Goal: Use online tool/utility: Utilize a website feature to perform a specific function

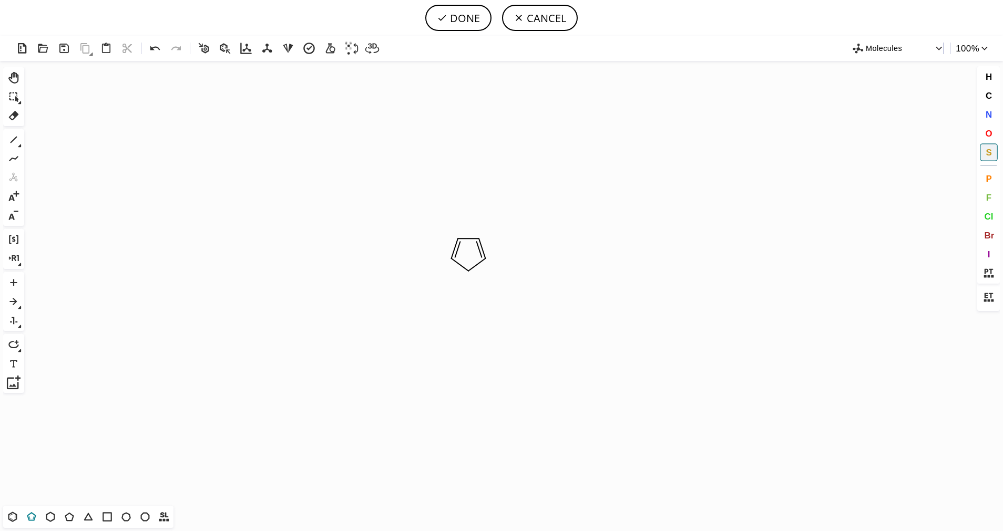
click at [31, 518] on icon at bounding box center [32, 517] width 14 height 14
click at [15, 519] on icon at bounding box center [13, 517] width 14 height 14
click at [987, 149] on span "S" at bounding box center [989, 152] width 6 height 10
click at [467, 268] on tspan "S" at bounding box center [467, 268] width 5 height 8
click at [991, 117] on span "N" at bounding box center [988, 114] width 6 height 10
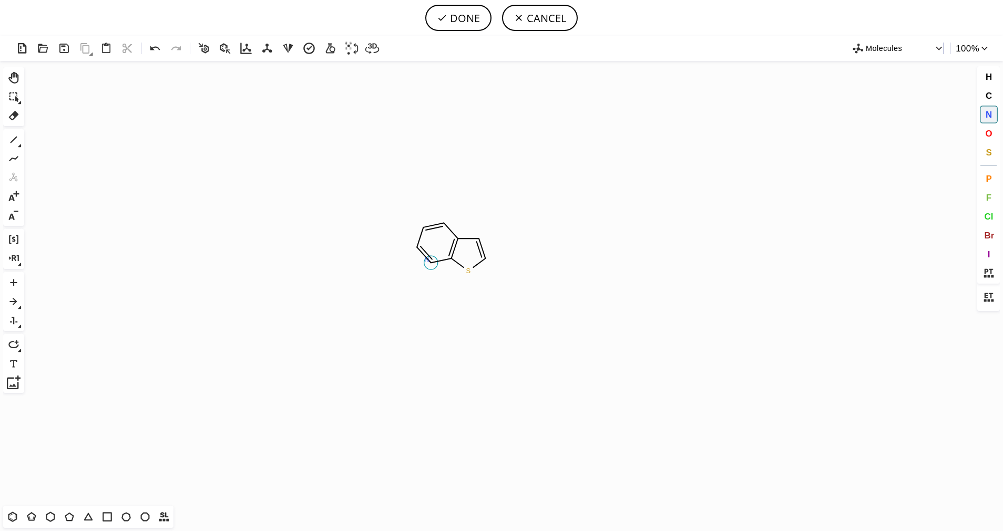
click at [427, 260] on tspan "N" at bounding box center [426, 260] width 5 height 8
click at [417, 247] on tspan "N" at bounding box center [417, 247] width 5 height 8
click at [5, 139] on button "1" at bounding box center [14, 140] width 18 height 18
click at [19, 140] on icon at bounding box center [14, 140] width 14 height 14
click at [56, 144] on icon at bounding box center [54, 141] width 12 height 12
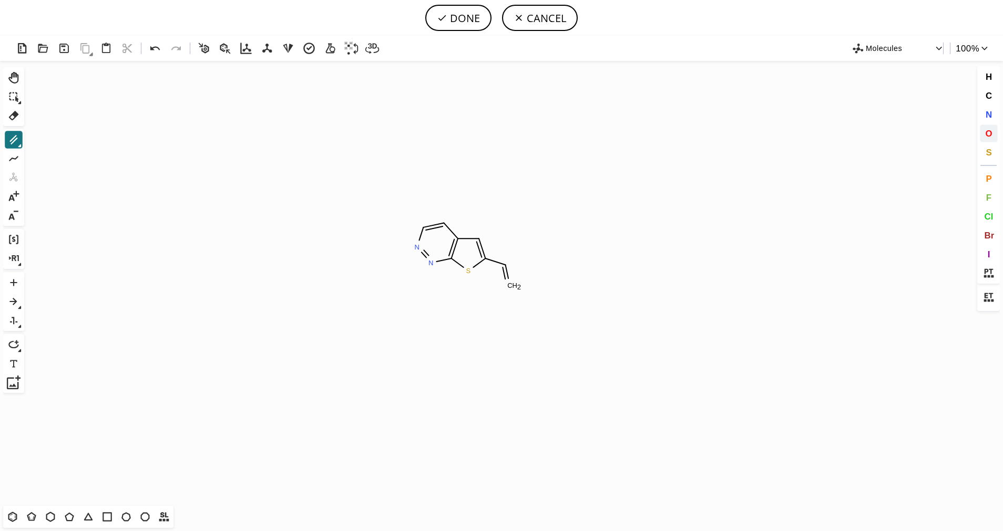
click at [981, 129] on button "O" at bounding box center [989, 134] width 18 height 18
click at [509, 286] on tspan "O" at bounding box center [509, 286] width 5 height 8
click at [14, 138] on icon at bounding box center [14, 140] width 14 height 14
click at [991, 129] on span "O" at bounding box center [988, 133] width 7 height 10
click at [517, 248] on tspan "O" at bounding box center [516, 248] width 5 height 8
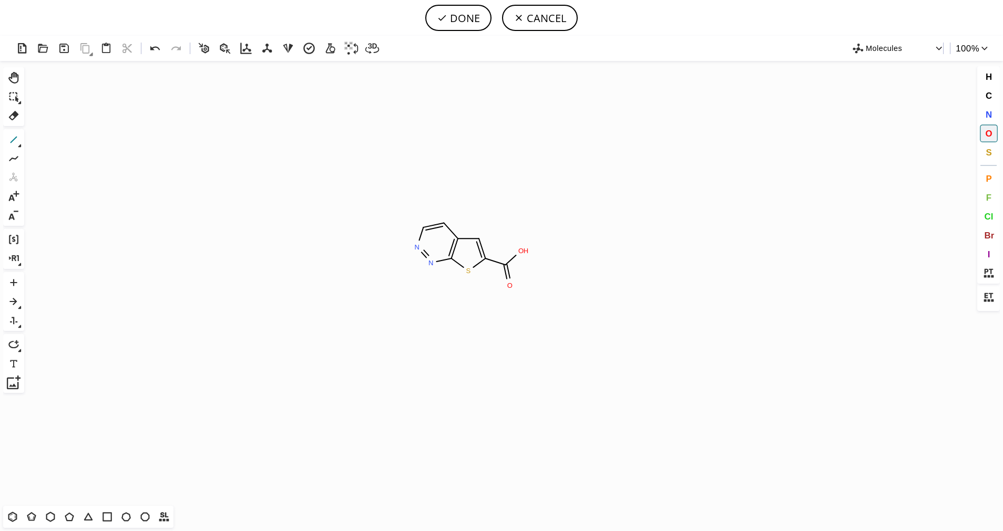
click at [9, 142] on icon at bounding box center [14, 140] width 14 height 14
click at [470, 20] on button "DONE" at bounding box center [458, 18] width 66 height 26
type input "S1C2N=NC=CC=2C=C1C(OC)=O"
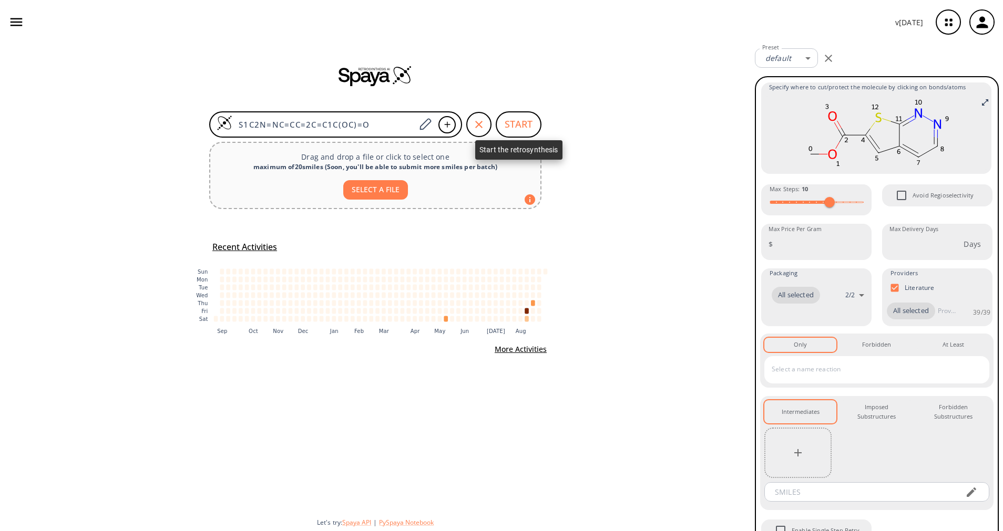
click at [534, 127] on button "START" at bounding box center [519, 124] width 46 height 26
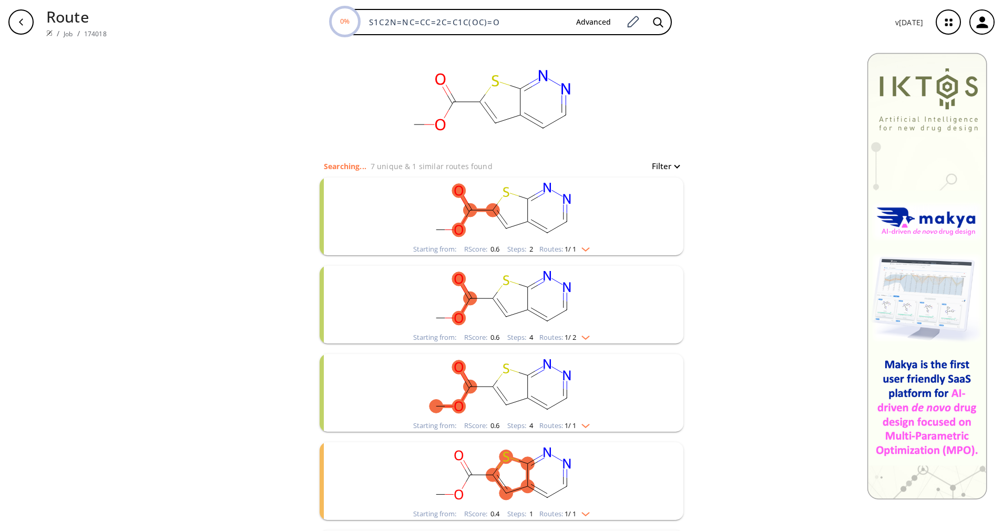
click at [512, 241] on rect "clusters" at bounding box center [501, 211] width 273 height 66
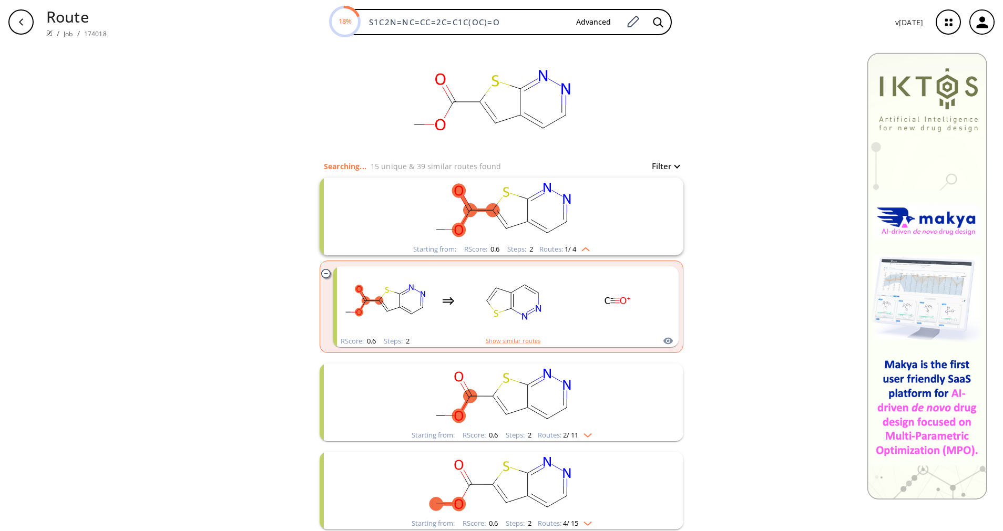
click at [580, 431] on img "clusters" at bounding box center [585, 433] width 14 height 8
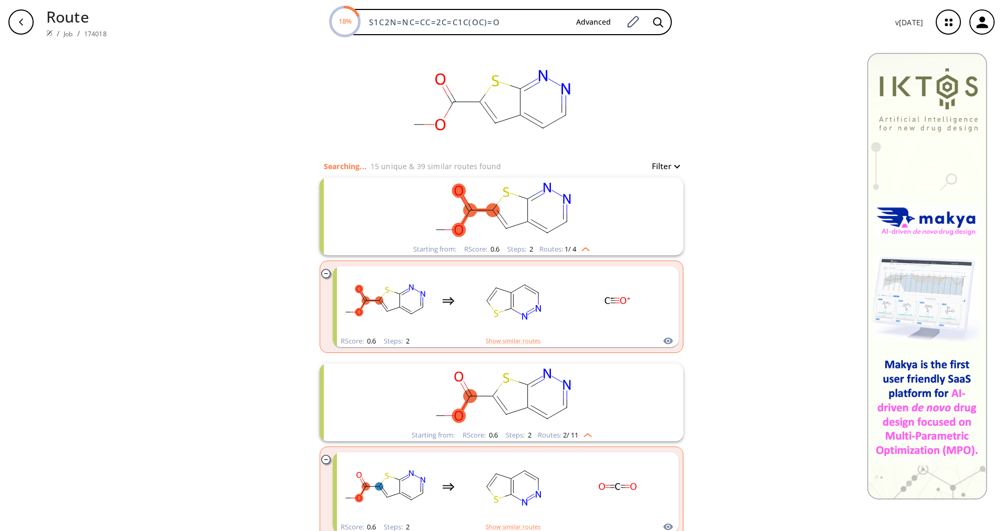
click at [580, 431] on img "clusters" at bounding box center [585, 433] width 14 height 8
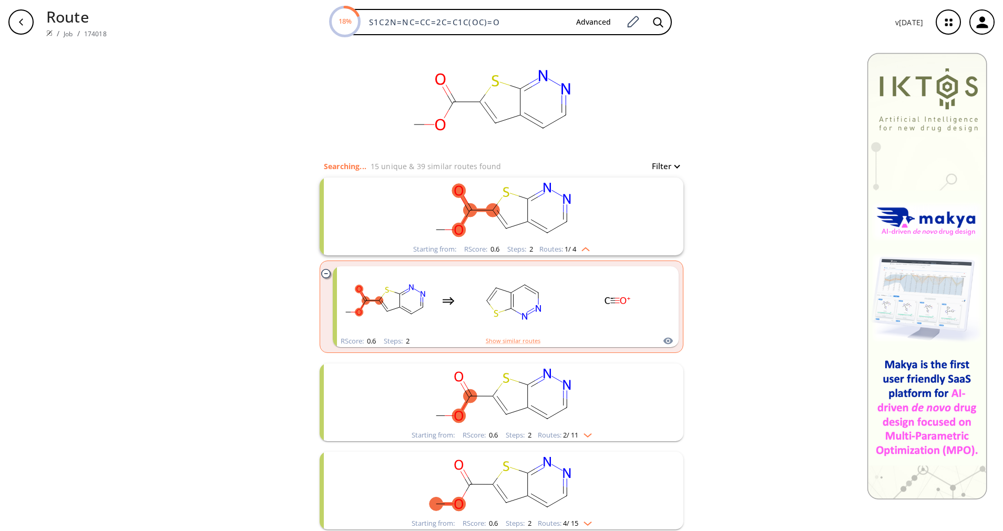
click at [580, 431] on img "clusters" at bounding box center [585, 433] width 14 height 8
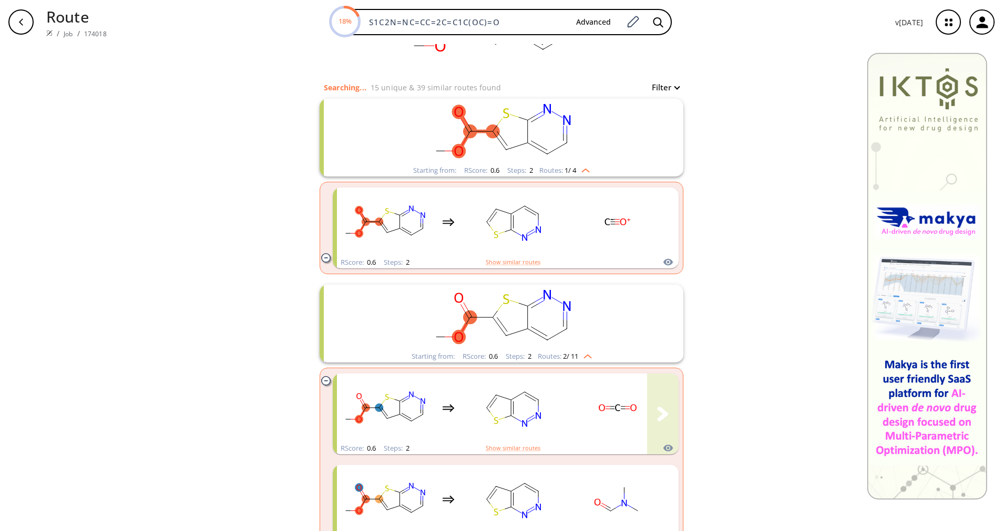
scroll to position [158, 0]
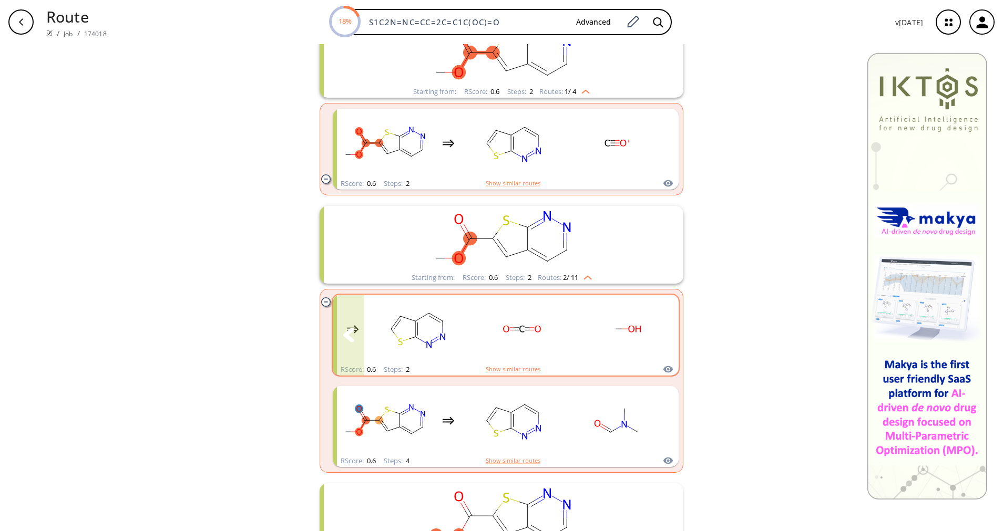
click at [663, 332] on button "clusters" at bounding box center [663, 335] width 32 height 81
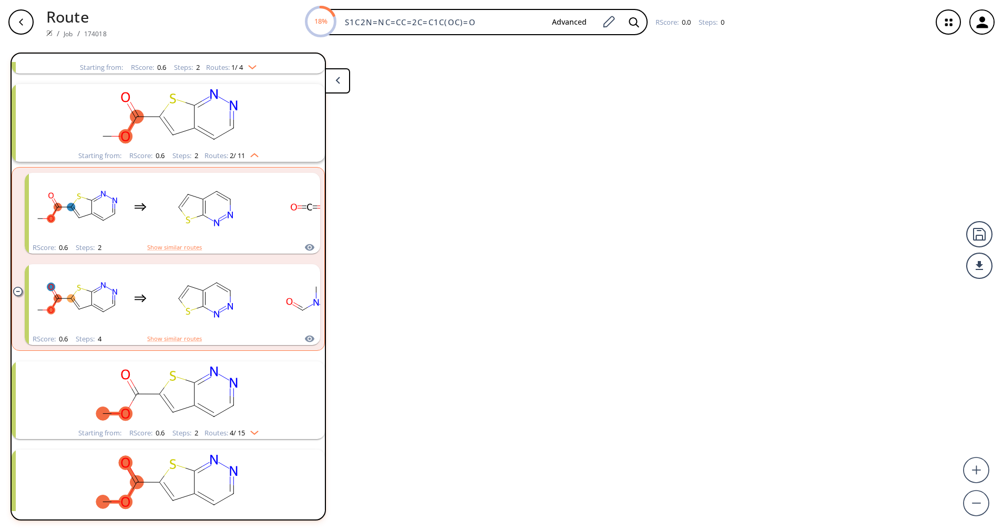
scroll to position [112, 0]
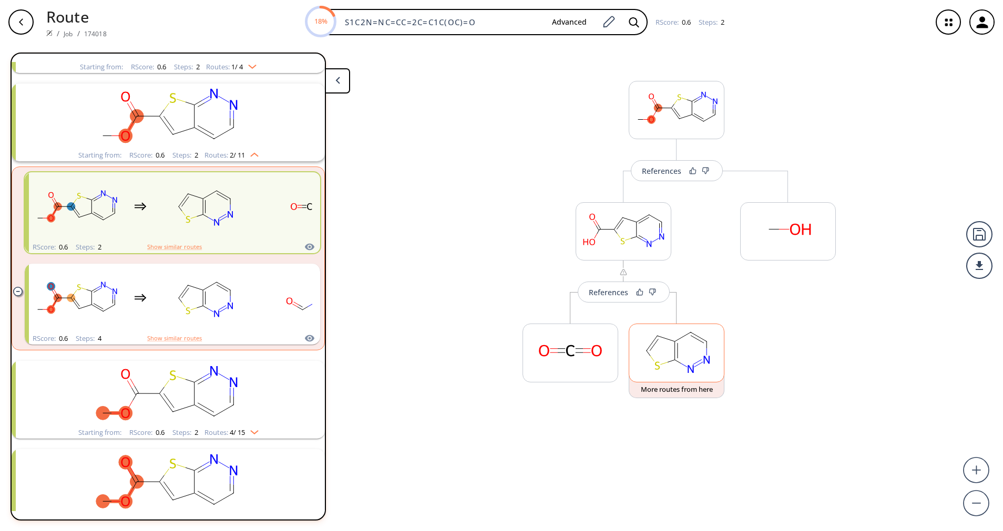
click at [646, 343] on rect at bounding box center [676, 351] width 95 height 54
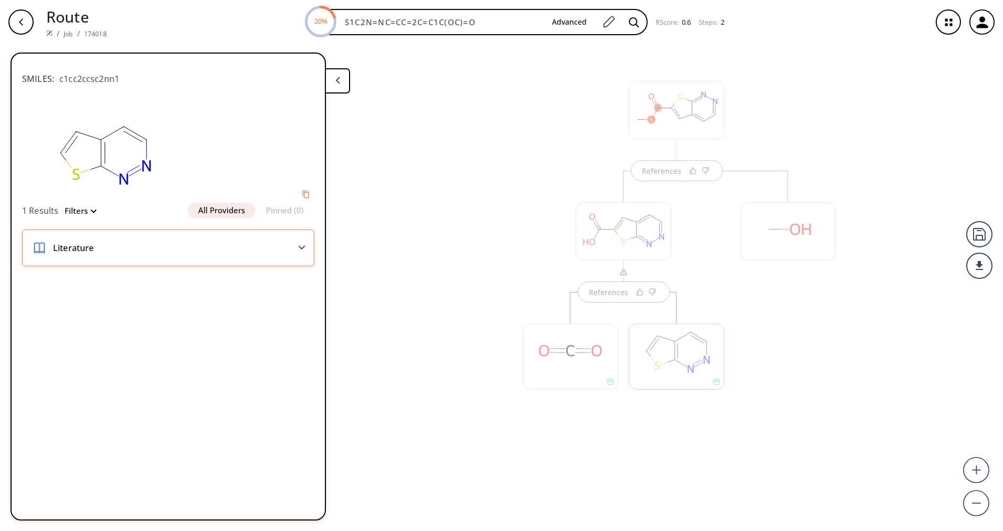
click at [275, 260] on div "Literature" at bounding box center [168, 248] width 292 height 37
click at [233, 210] on button "All Providers" at bounding box center [222, 211] width 68 height 16
click at [269, 249] on div "Literature" at bounding box center [168, 248] width 292 height 37
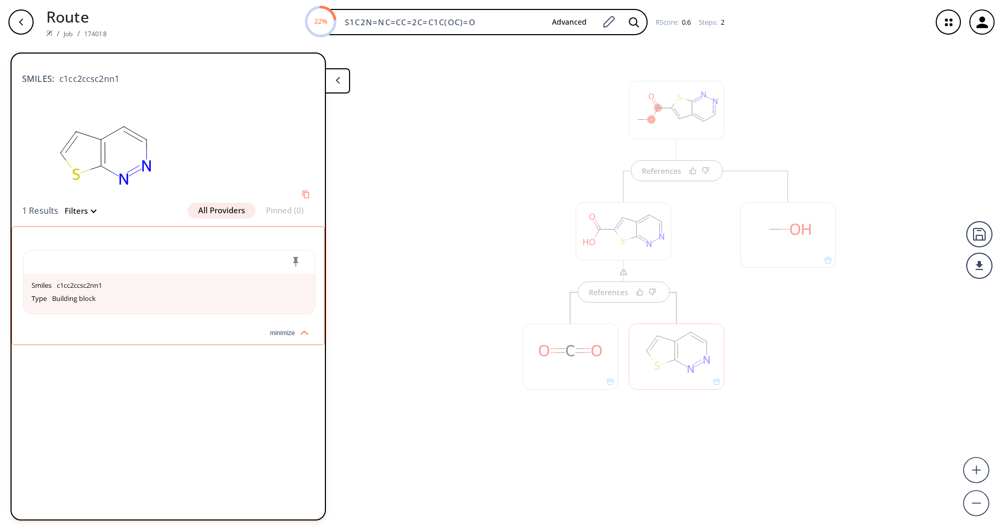
click at [23, 33] on div "button" at bounding box center [20, 21] width 25 height 25
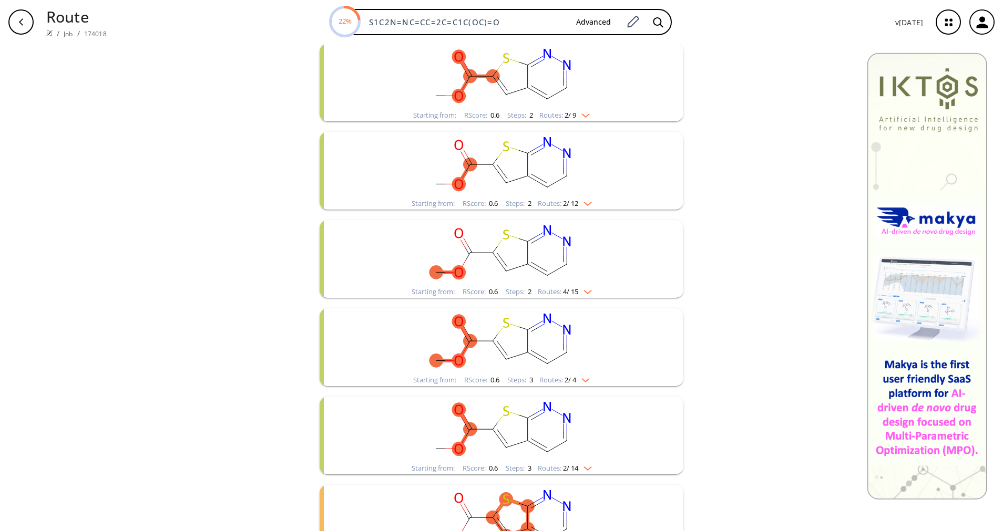
scroll to position [237, 0]
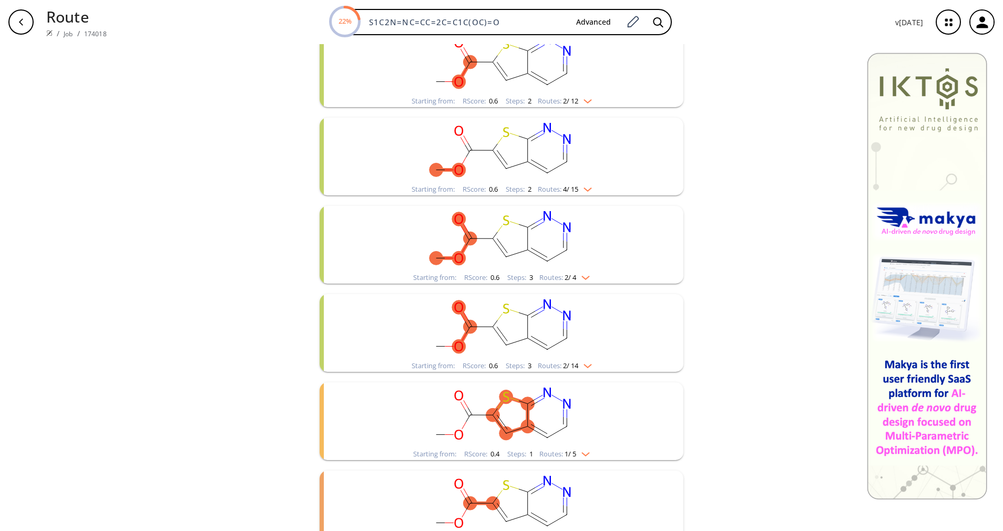
click at [579, 276] on img "clusters" at bounding box center [583, 276] width 14 height 8
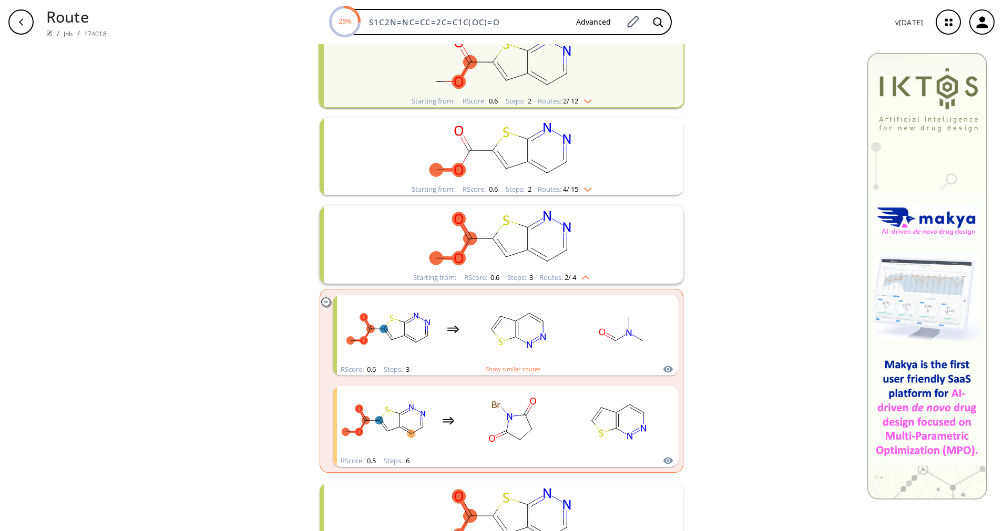
click at [570, 274] on span "2 / 4" at bounding box center [571, 277] width 12 height 7
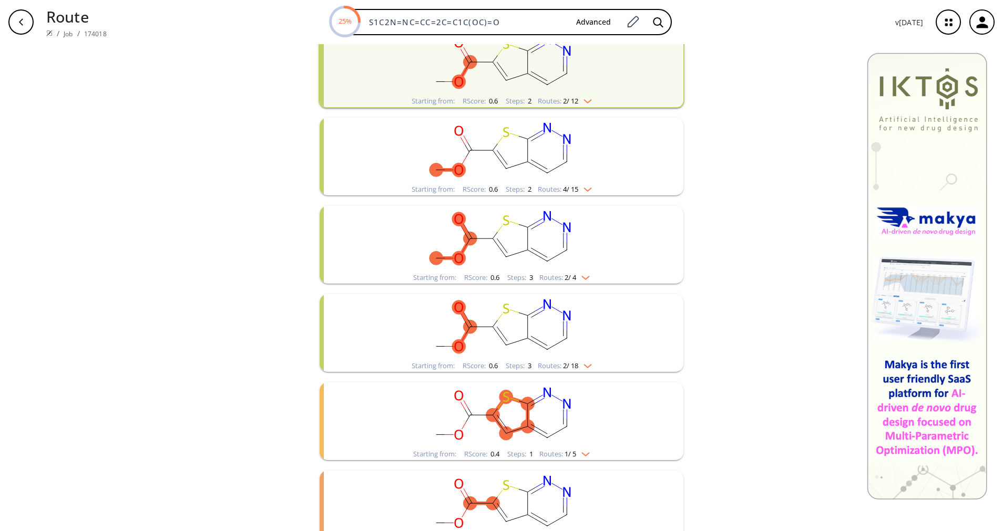
click at [570, 274] on span "2 / 4" at bounding box center [571, 277] width 12 height 7
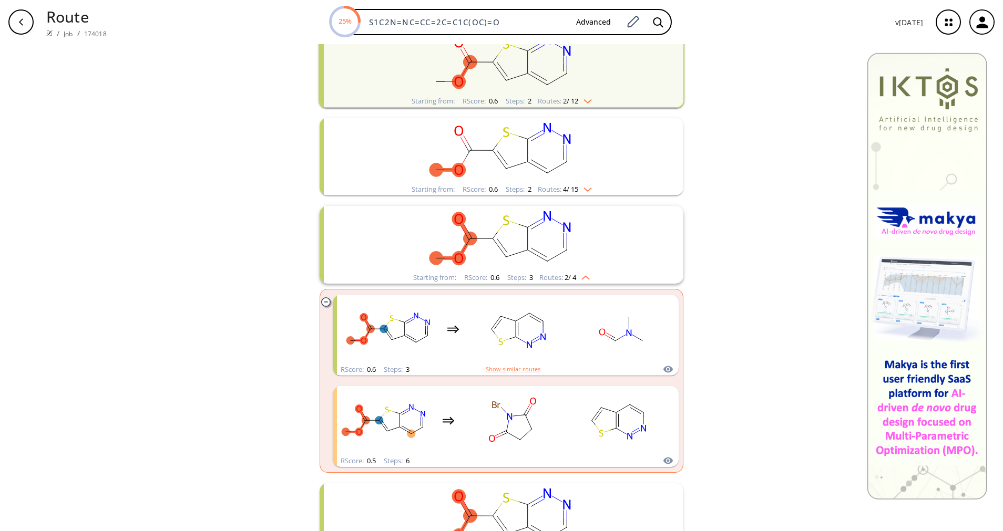
click at [570, 274] on span "2 / 4" at bounding box center [571, 277] width 12 height 7
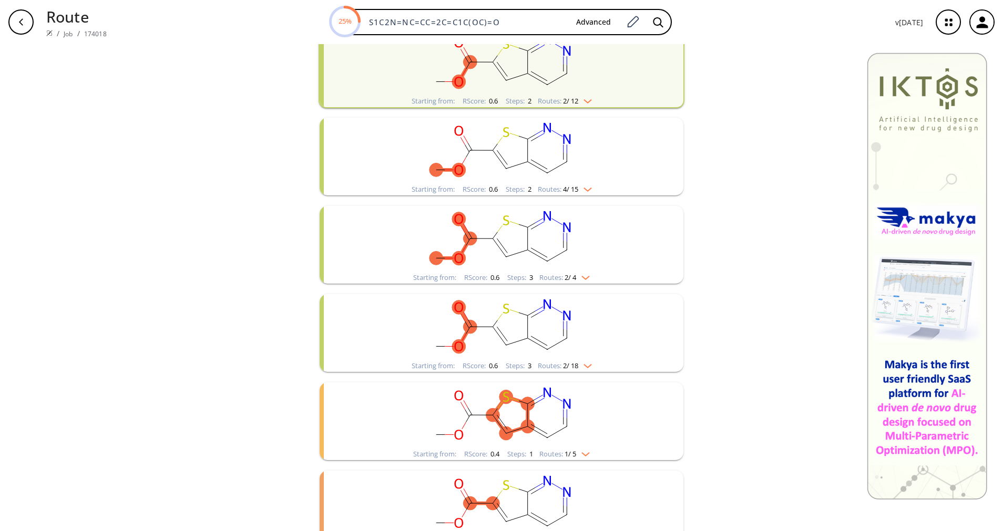
click at [589, 362] on div "Starting from: RScore : 0.6 Steps : 3 Routes: 2 / 18" at bounding box center [502, 366] width 196 height 12
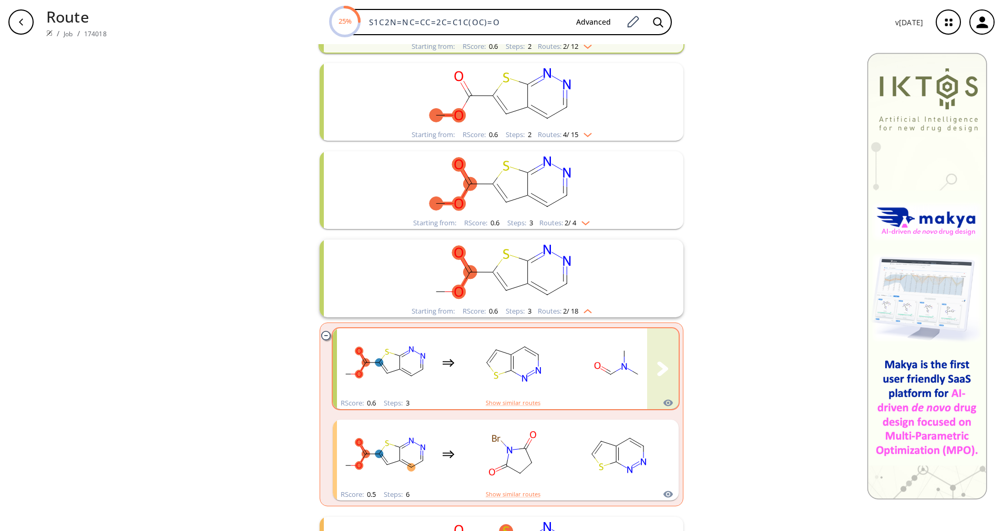
scroll to position [315, 0]
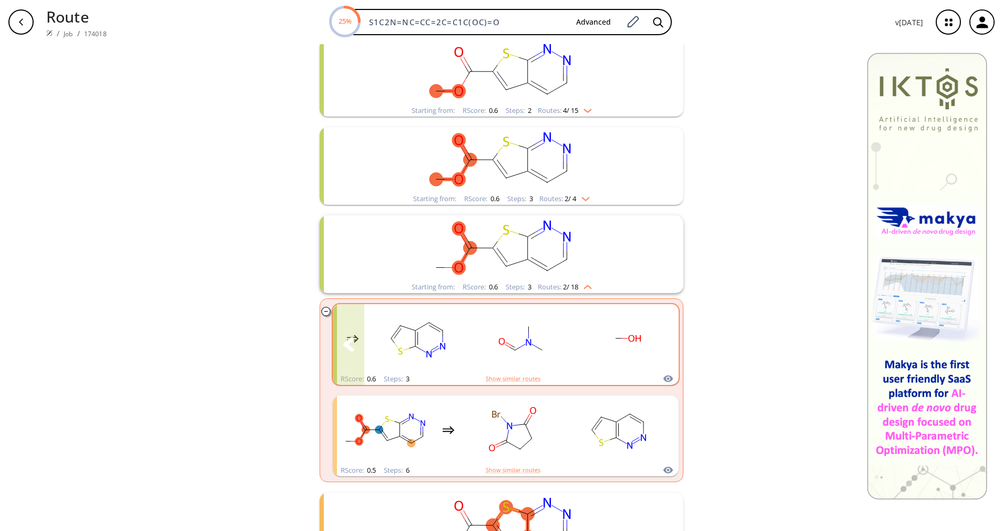
drag, startPoint x: 627, startPoint y: 340, endPoint x: 582, endPoint y: 342, distance: 44.2
click at [582, 342] on rect "clusters" at bounding box center [627, 339] width 95 height 66
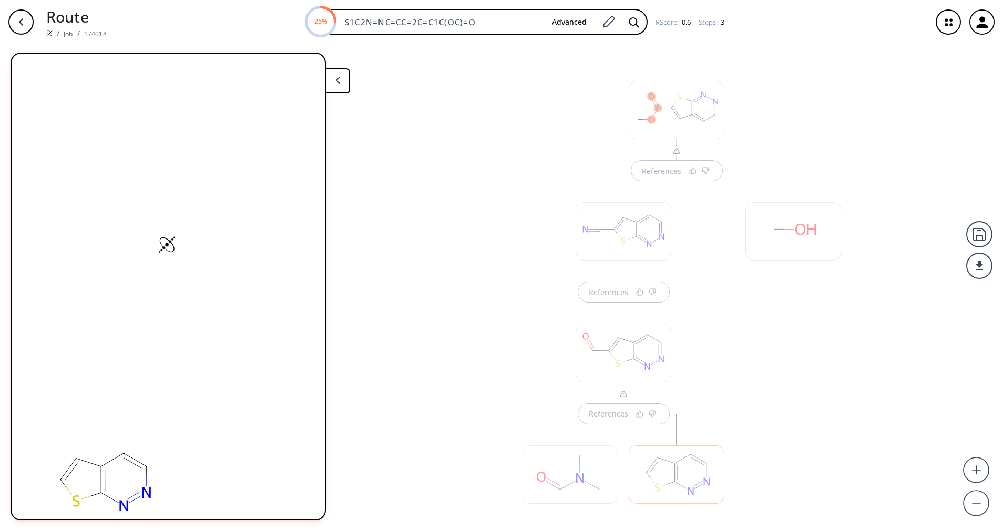
click at [604, 426] on div at bounding box center [570, 469] width 106 height 111
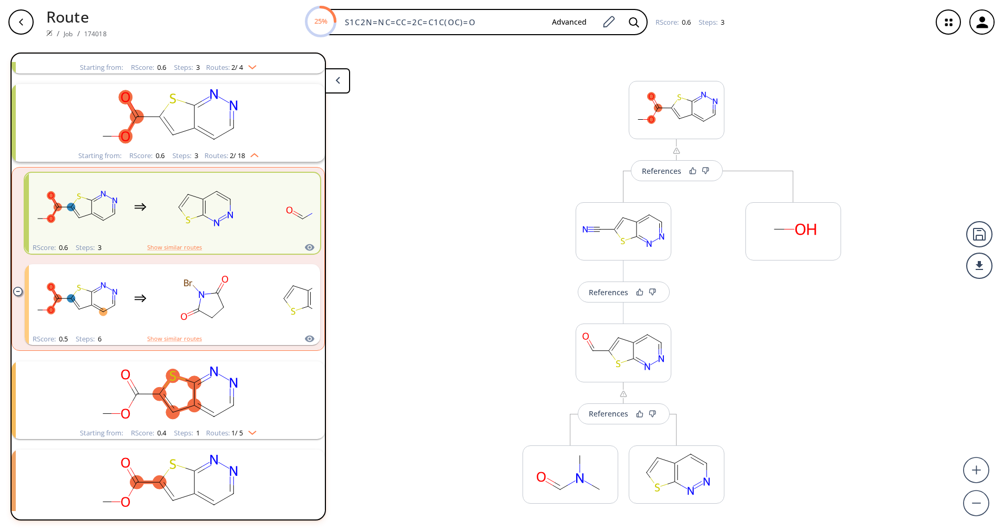
scroll to position [377, 0]
click at [606, 417] on div "References" at bounding box center [608, 414] width 39 height 7
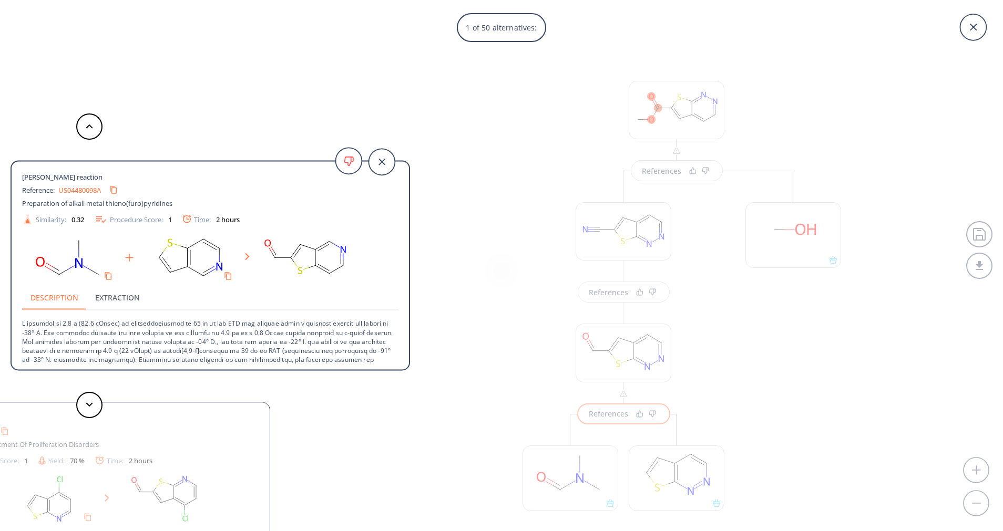
click at [505, 268] on div "1 of 50 alternatives: [PERSON_NAME] reaction Reference: US04480098A Preparation…" at bounding box center [501, 265] width 1003 height 531
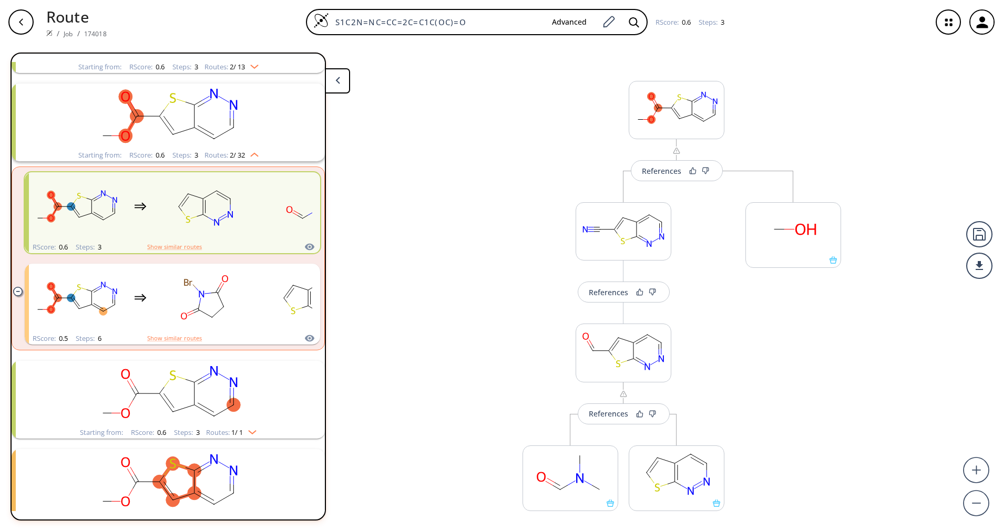
click at [330, 81] on button at bounding box center [337, 80] width 25 height 25
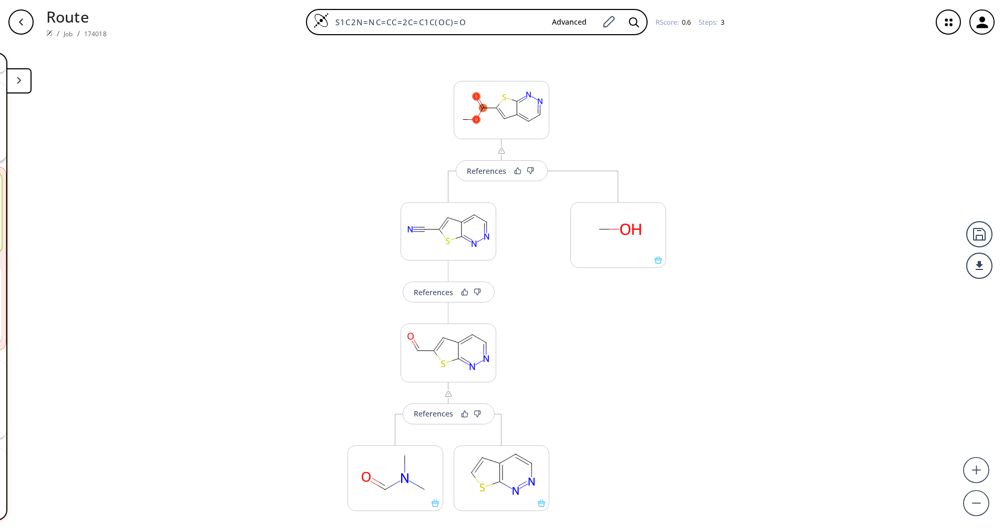
click at [27, 23] on div "button" at bounding box center [20, 21] width 25 height 25
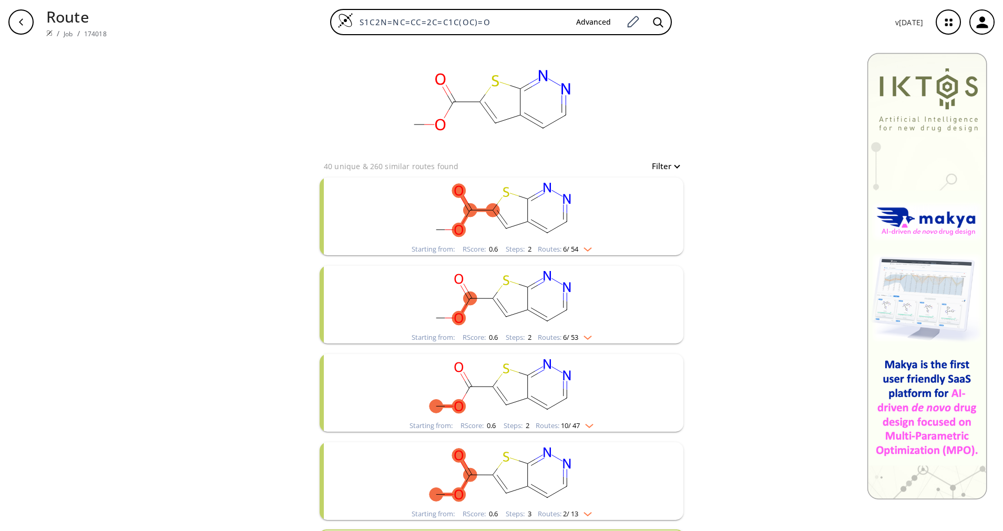
scroll to position [237, 0]
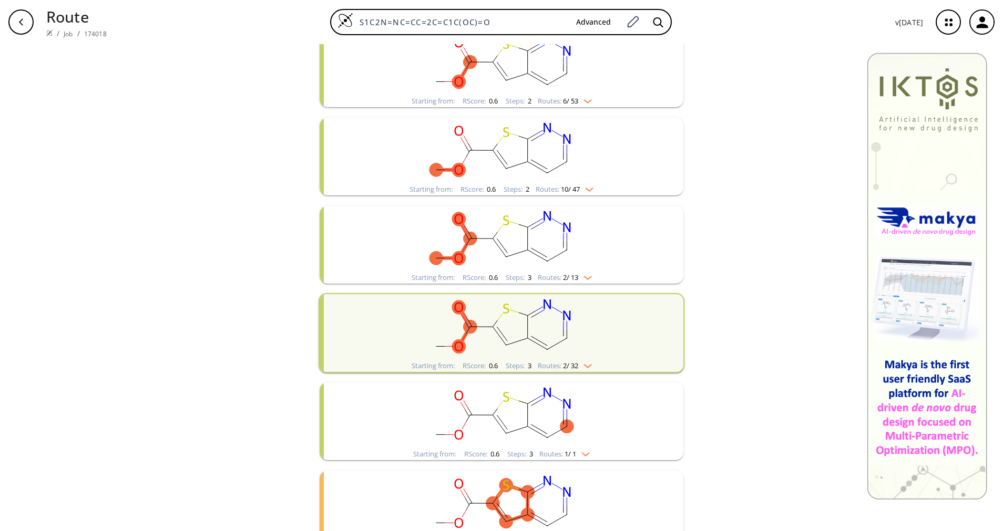
click at [582, 277] on img "clusters" at bounding box center [585, 276] width 14 height 8
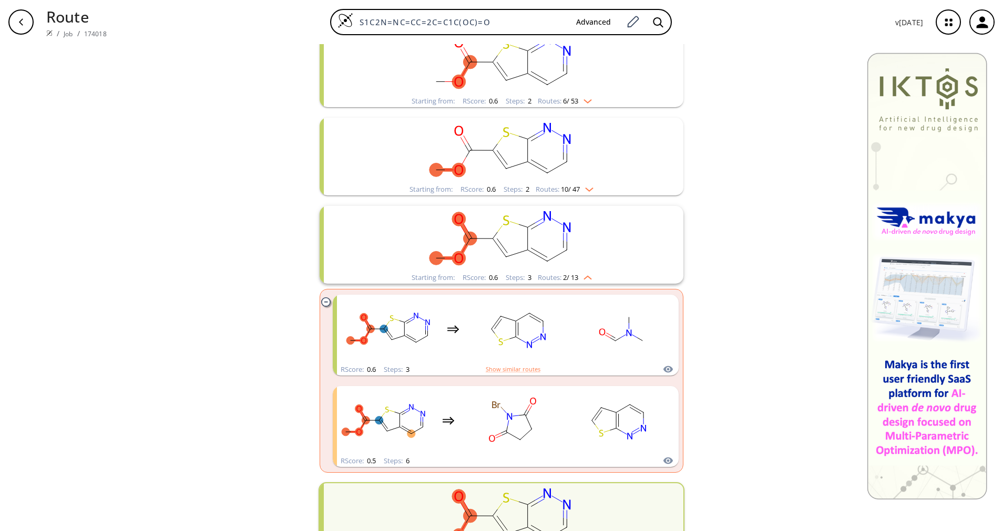
click at [582, 277] on img "clusters" at bounding box center [585, 276] width 14 height 8
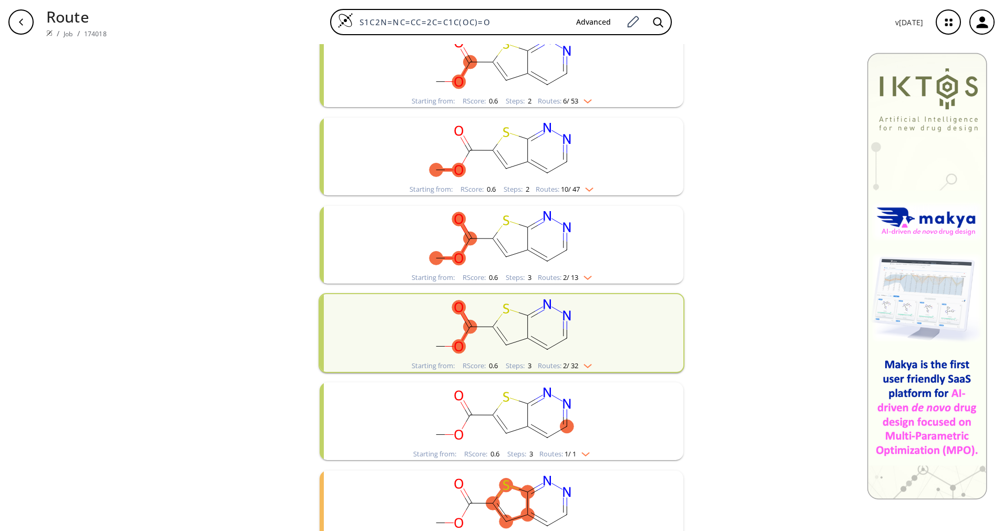
click at [577, 358] on rect "clusters" at bounding box center [501, 327] width 273 height 66
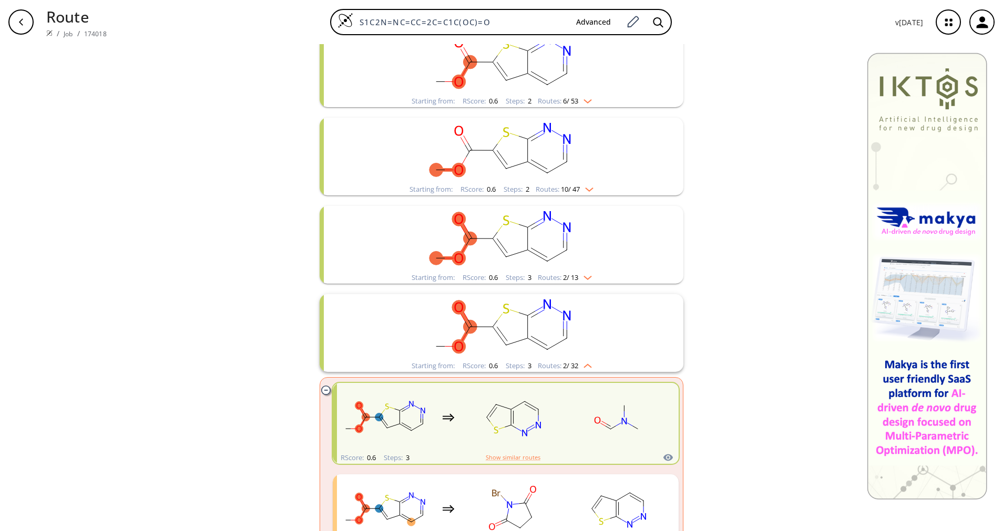
click at [577, 358] on rect "clusters" at bounding box center [501, 327] width 273 height 66
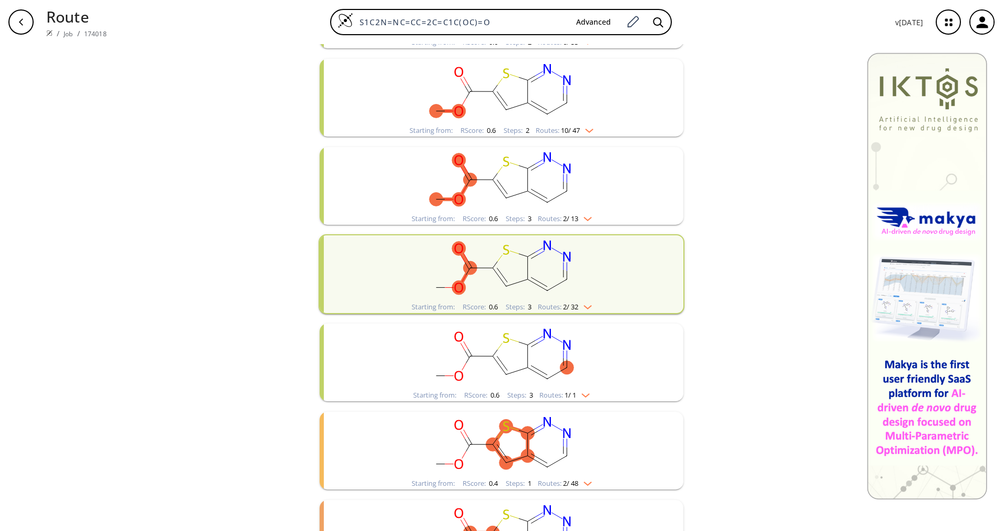
scroll to position [315, 0]
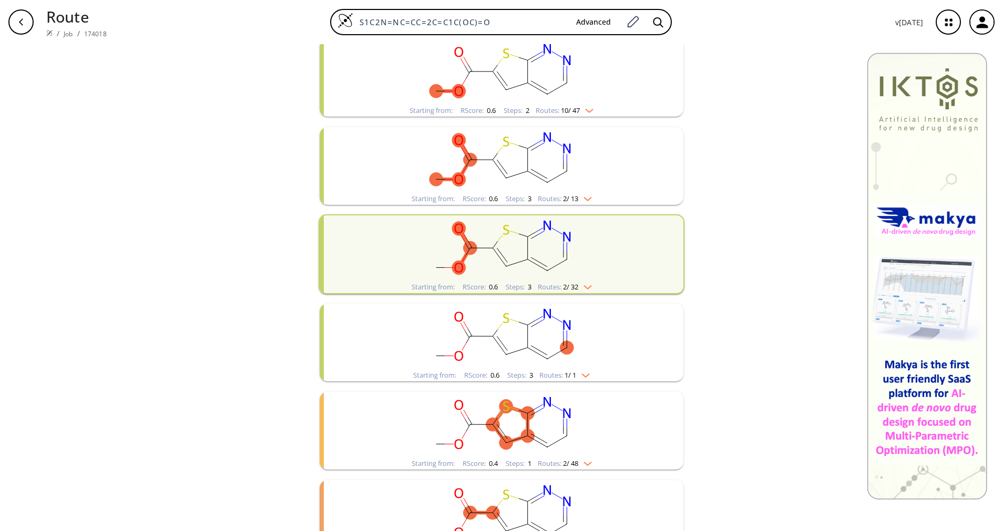
click at [575, 369] on rect "clusters" at bounding box center [501, 337] width 273 height 66
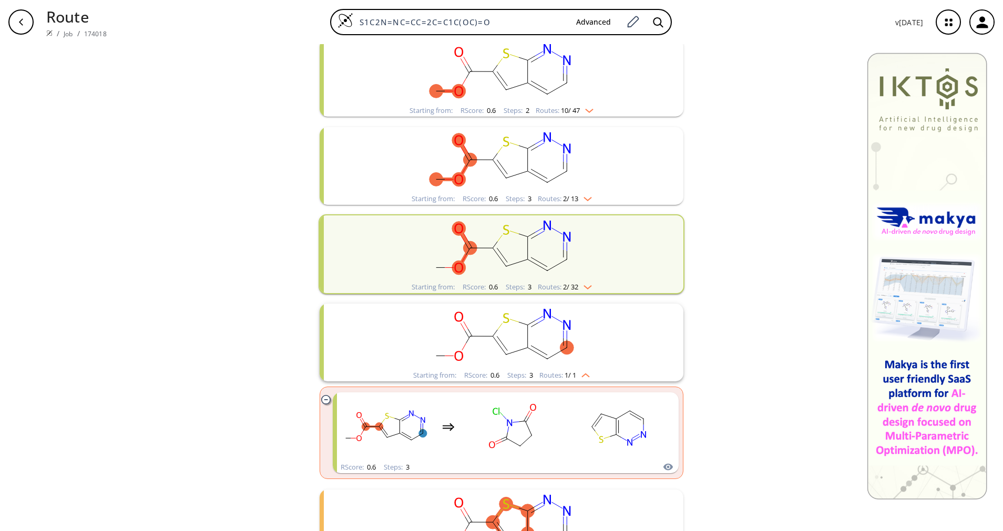
click at [575, 369] on rect "clusters" at bounding box center [501, 337] width 273 height 66
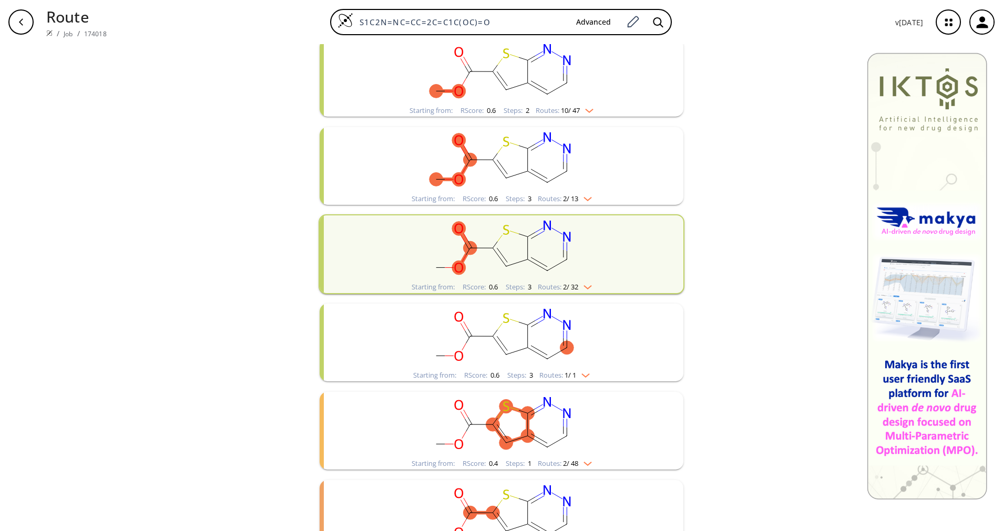
scroll to position [394, 0]
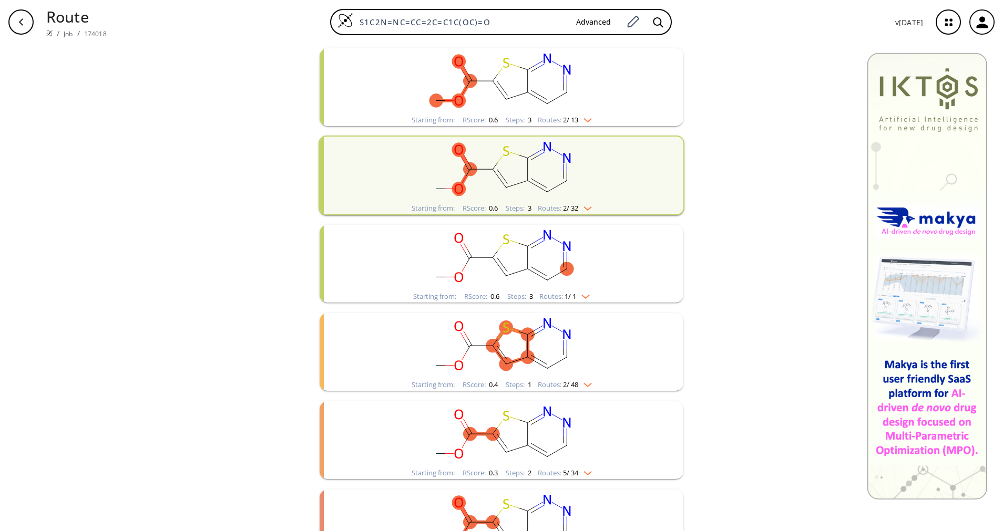
click at [573, 382] on span "2 / 48" at bounding box center [570, 385] width 15 height 7
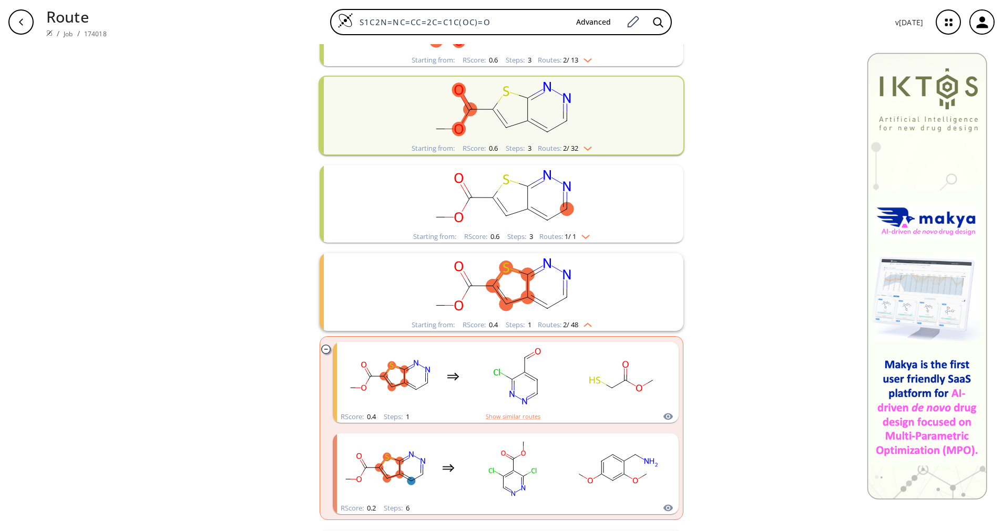
scroll to position [473, 0]
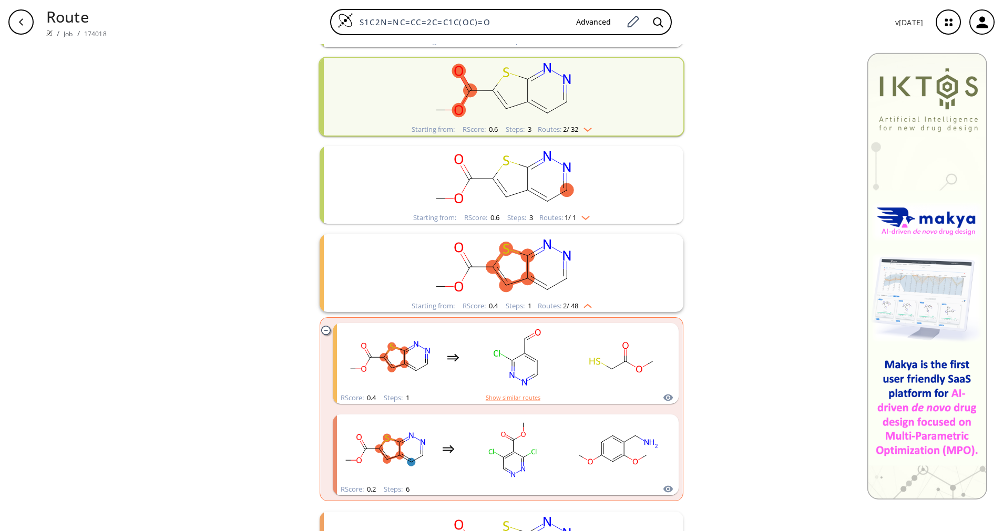
click at [575, 381] on rect "clusters" at bounding box center [622, 358] width 95 height 66
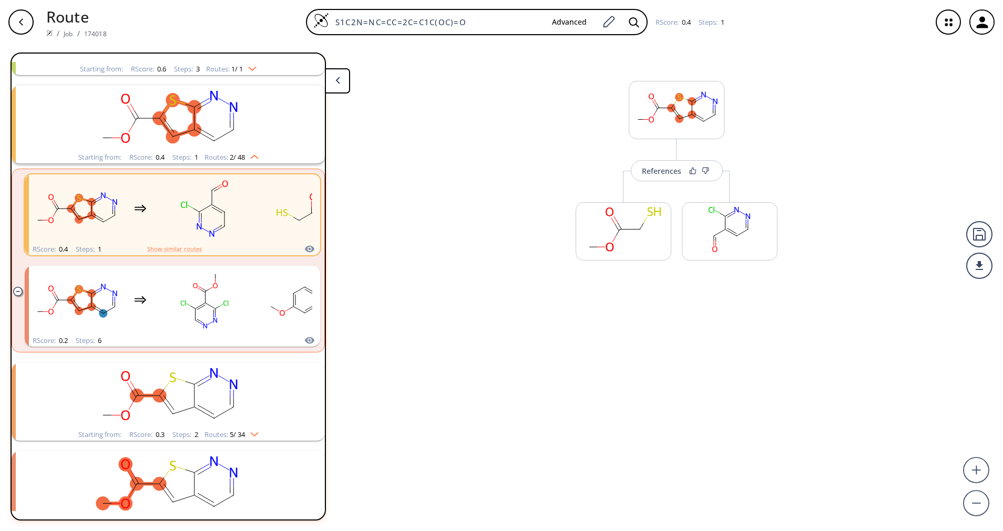
scroll to position [554, 0]
click at [677, 178] on button "References" at bounding box center [677, 170] width 92 height 21
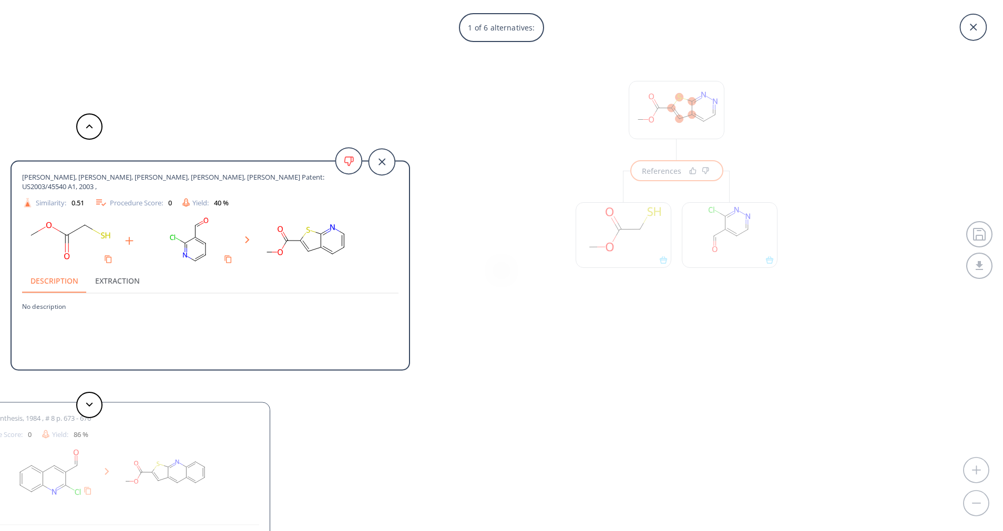
click at [744, 233] on div "1 of 6 alternatives: [PERSON_NAME], [PERSON_NAME], [PERSON_NAME], [PERSON_NAME]…" at bounding box center [501, 265] width 1003 height 531
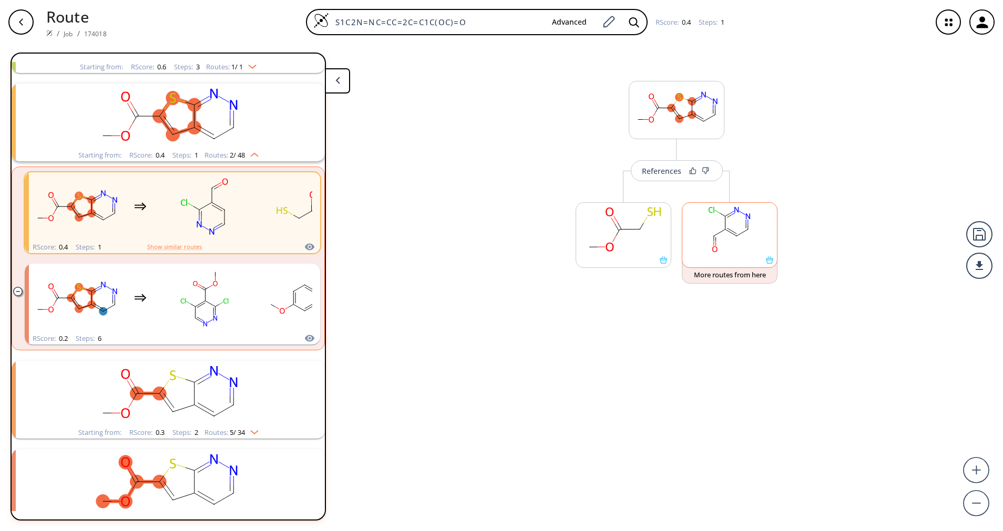
click at [736, 250] on rect at bounding box center [729, 230] width 95 height 54
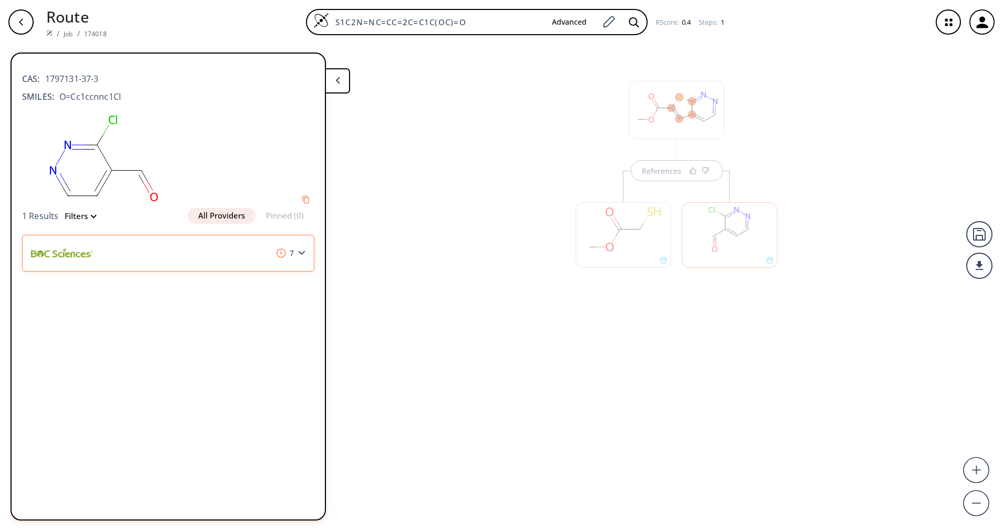
click at [284, 251] on img at bounding box center [280, 253] width 9 height 9
click at [301, 250] on div "7" at bounding box center [168, 253] width 292 height 37
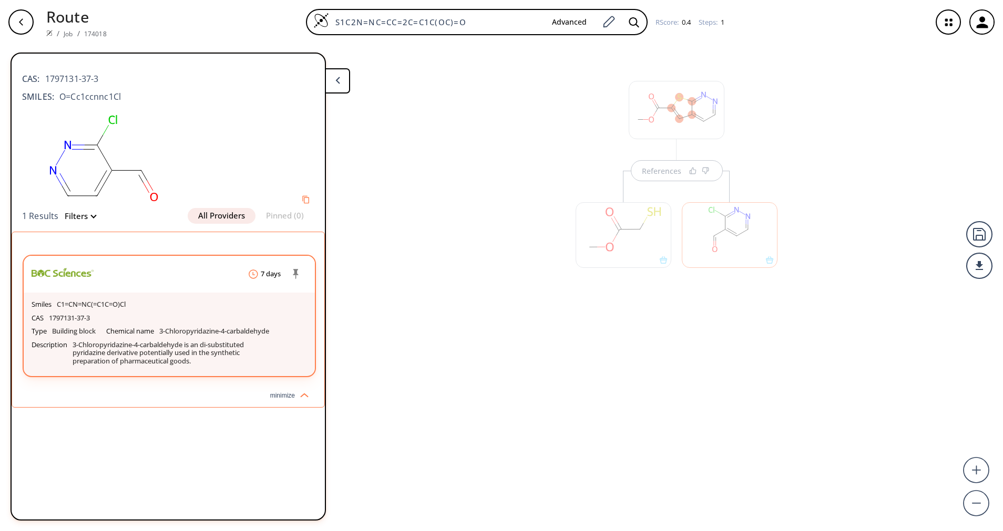
click at [61, 279] on img at bounding box center [63, 273] width 62 height 34
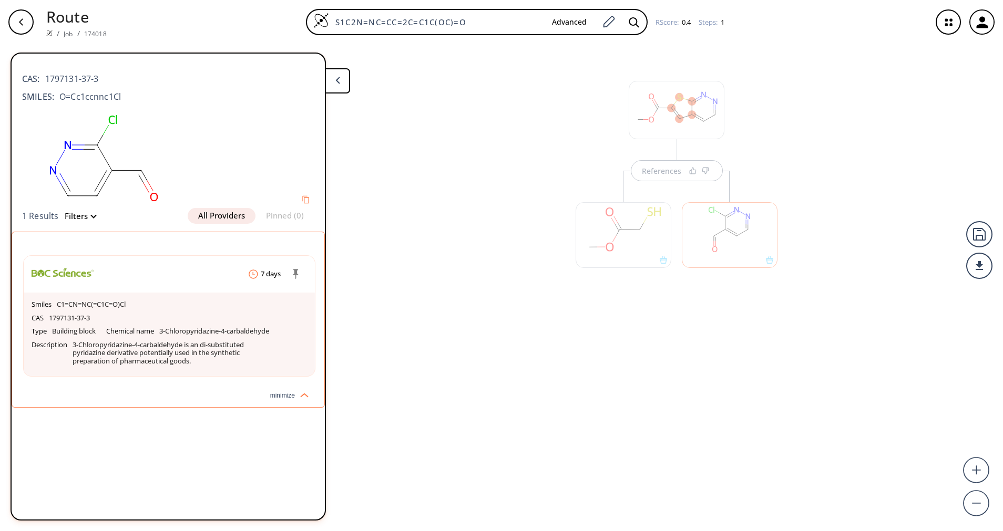
click at [344, 78] on button at bounding box center [337, 80] width 25 height 25
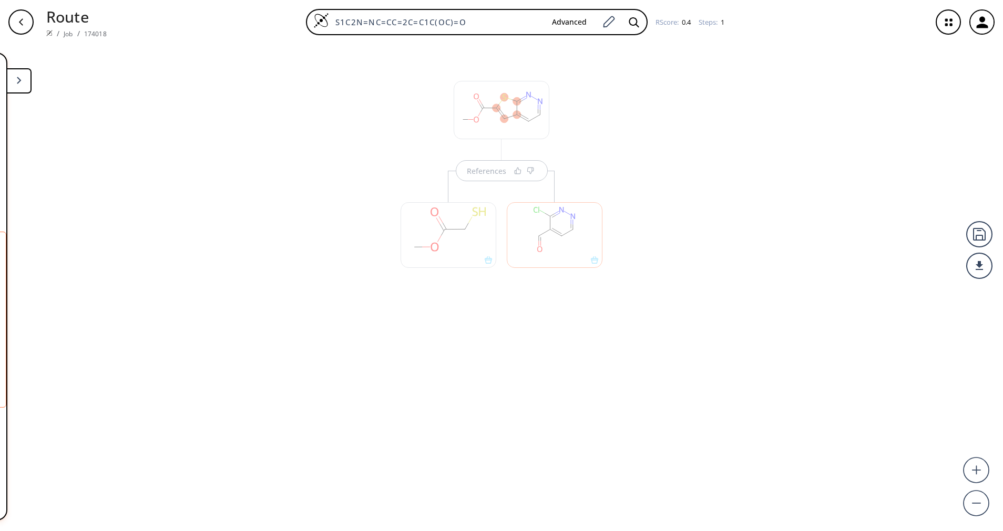
click at [26, 22] on div "button" at bounding box center [20, 21] width 25 height 25
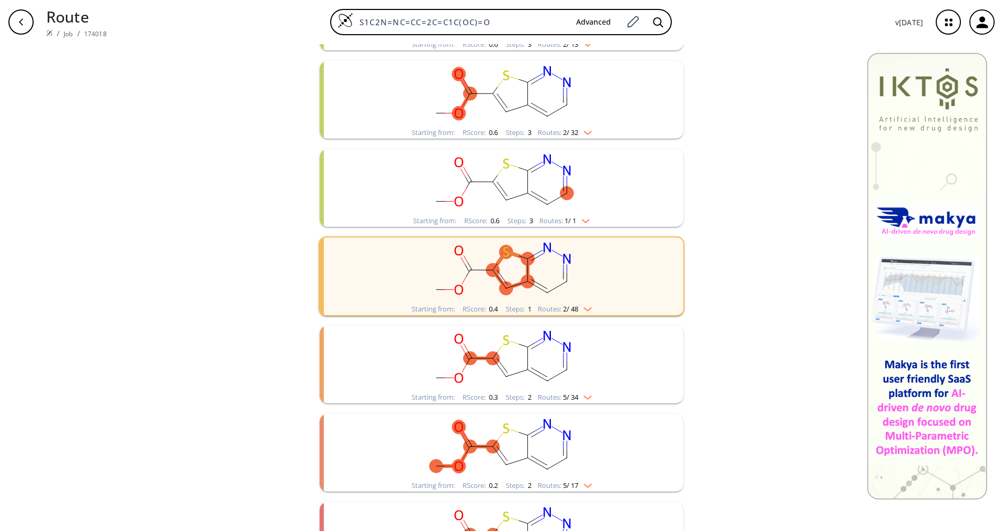
scroll to position [473, 0]
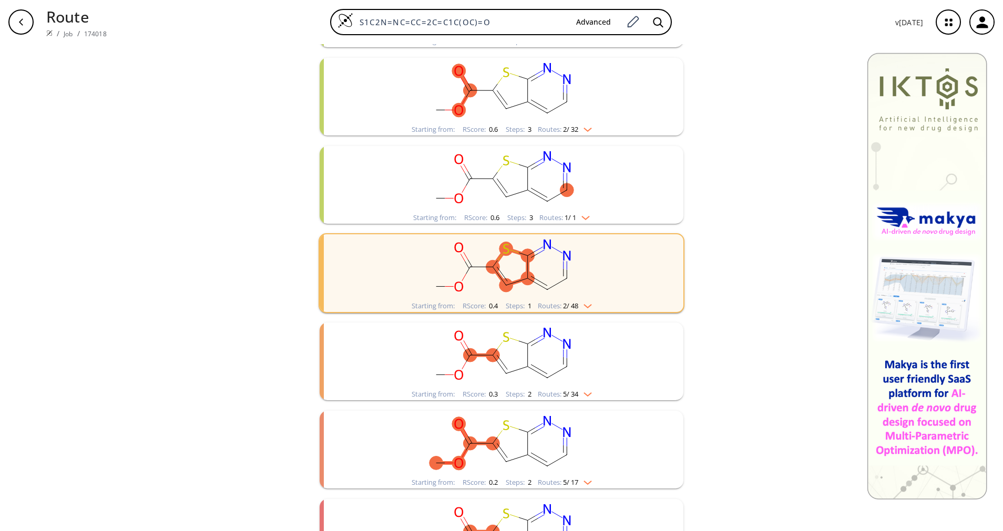
click at [576, 216] on img "clusters" at bounding box center [583, 216] width 14 height 8
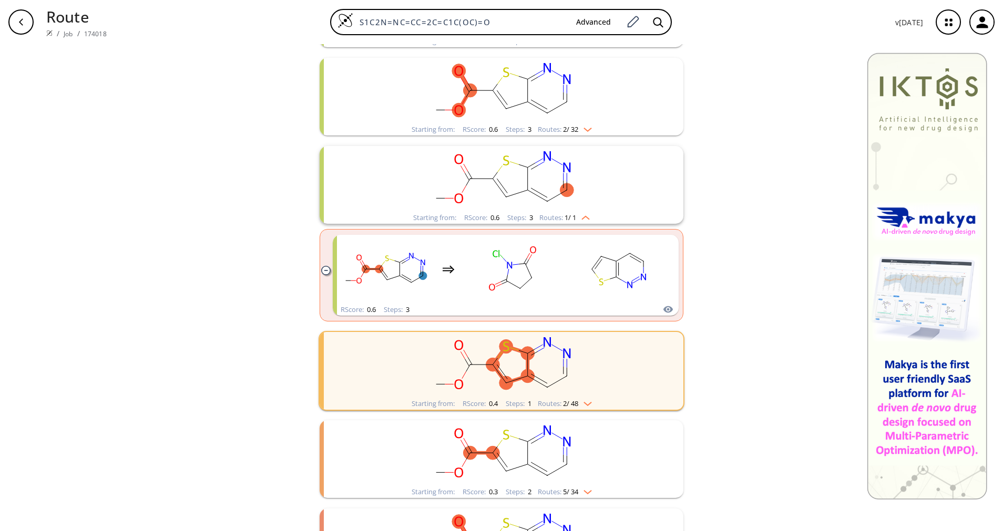
click at [576, 216] on img "clusters" at bounding box center [583, 216] width 14 height 8
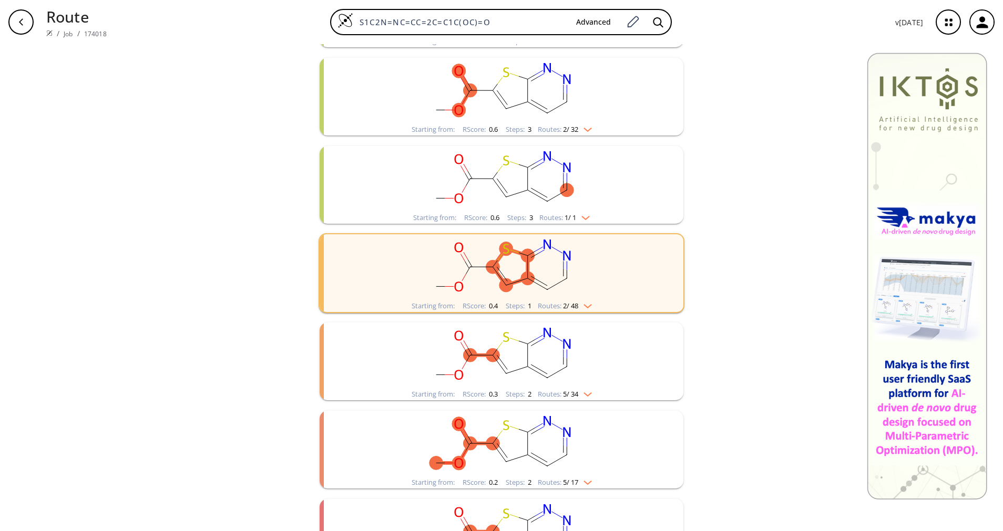
click at [565, 388] on rect "clusters" at bounding box center [501, 356] width 273 height 66
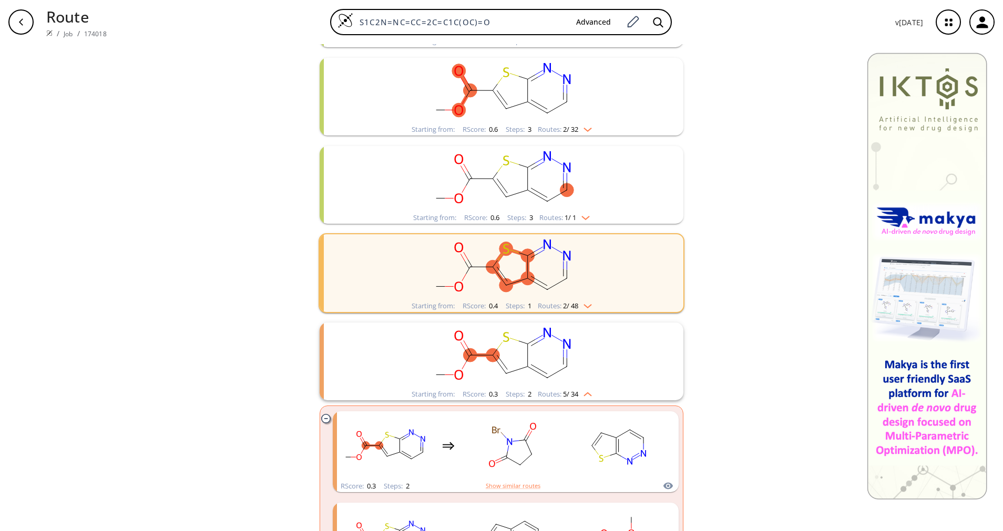
click at [565, 388] on rect "clusters" at bounding box center [501, 356] width 273 height 66
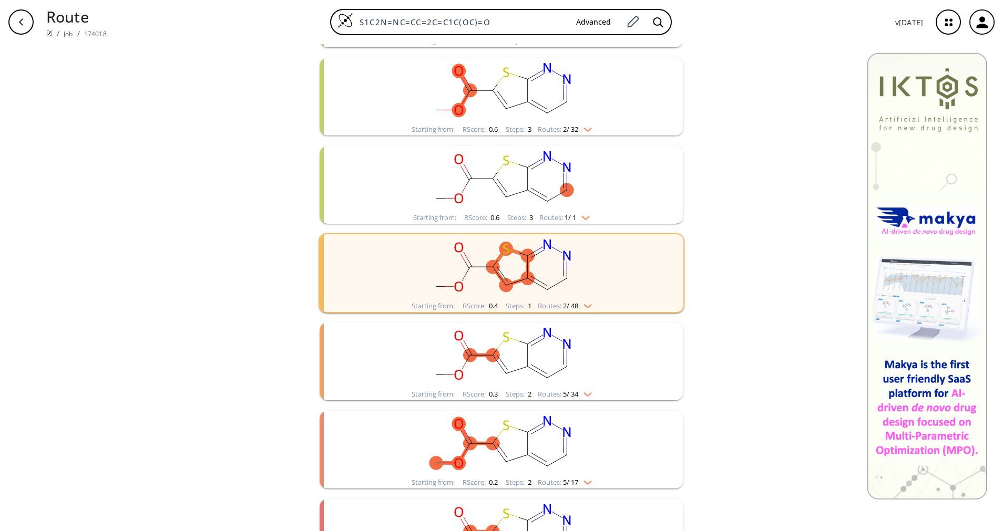
scroll to position [524, 0]
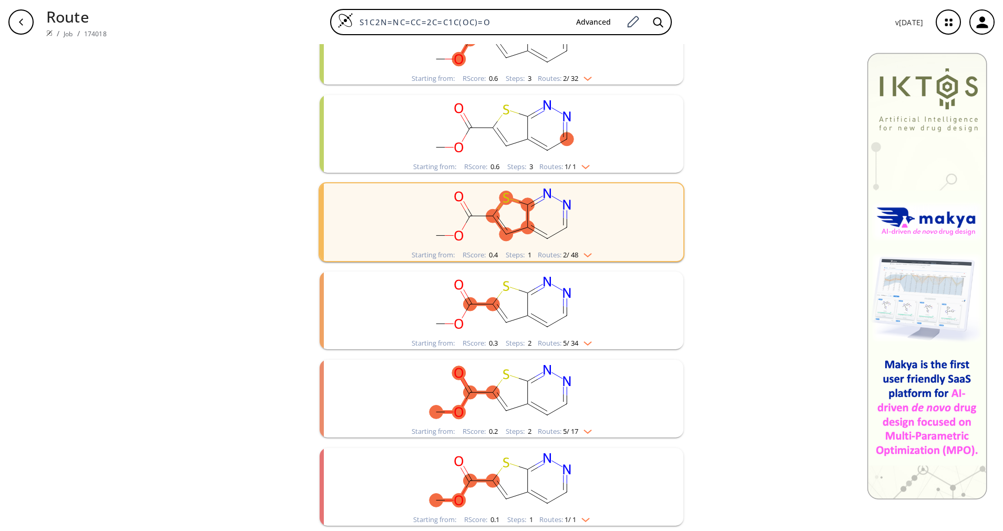
click at [580, 420] on rect "clusters" at bounding box center [501, 393] width 273 height 66
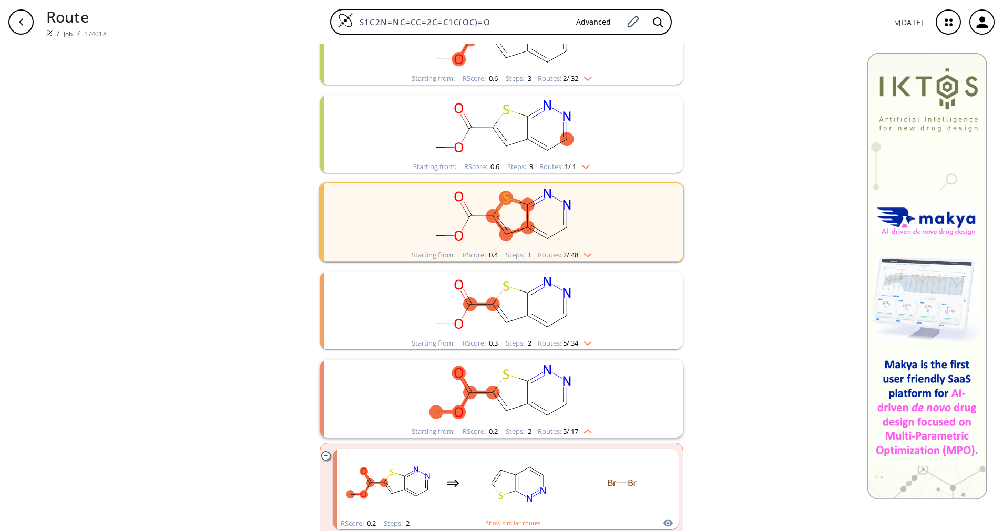
click at [580, 420] on rect "clusters" at bounding box center [501, 393] width 273 height 66
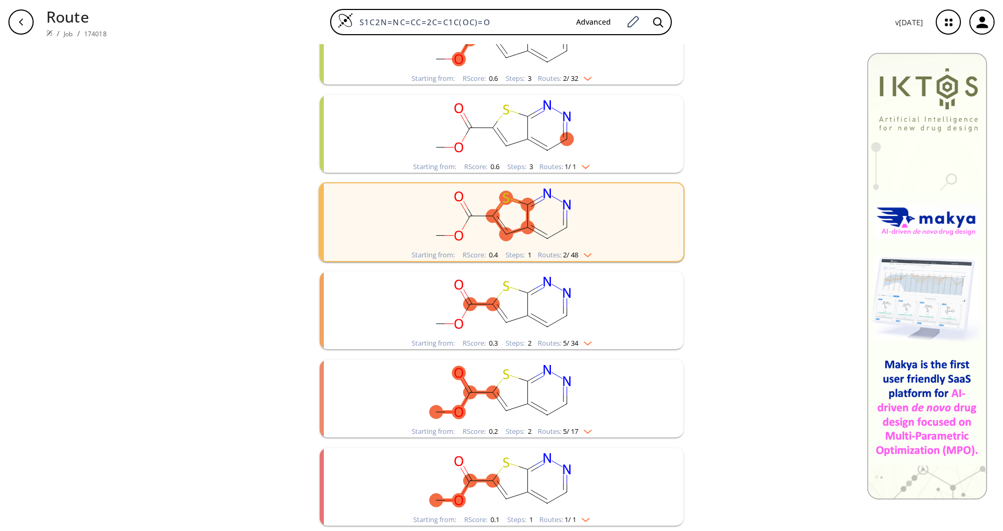
click at [579, 509] on rect "clusters" at bounding box center [501, 481] width 273 height 66
click at [578, 510] on rect "clusters" at bounding box center [501, 481] width 273 height 66
click at [569, 520] on span "1 / 1" at bounding box center [571, 520] width 12 height 7
click at [583, 519] on img "clusters" at bounding box center [583, 518] width 14 height 8
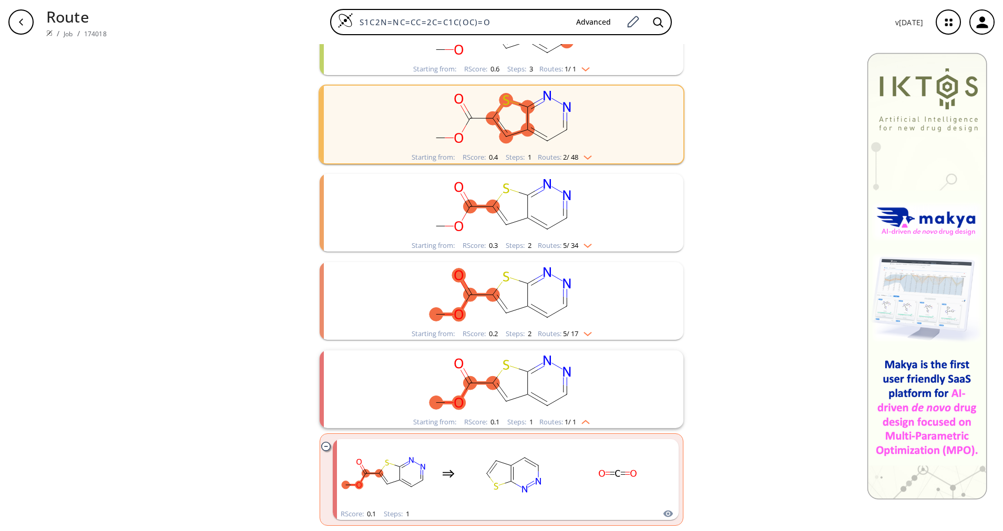
click at [578, 247] on img "clusters" at bounding box center [585, 244] width 14 height 8
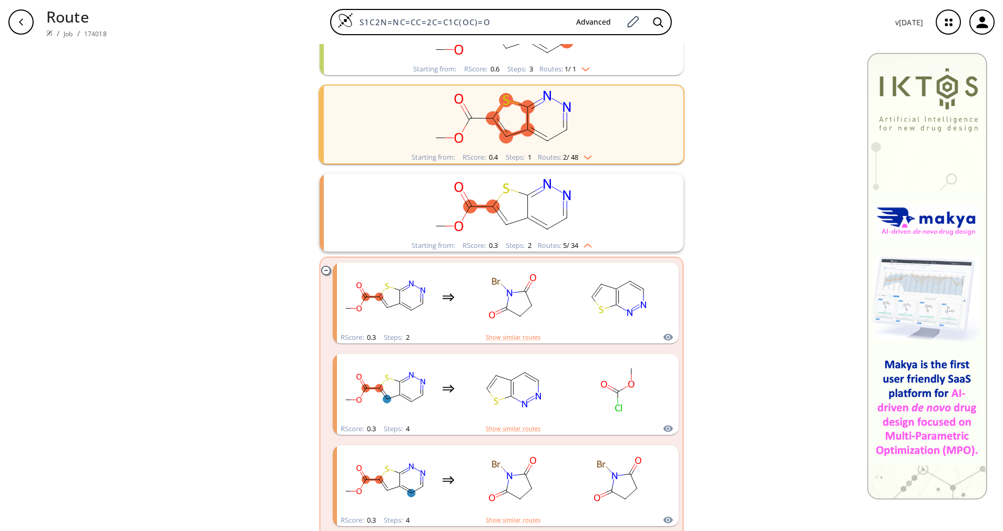
click at [578, 247] on img "clusters" at bounding box center [585, 244] width 14 height 8
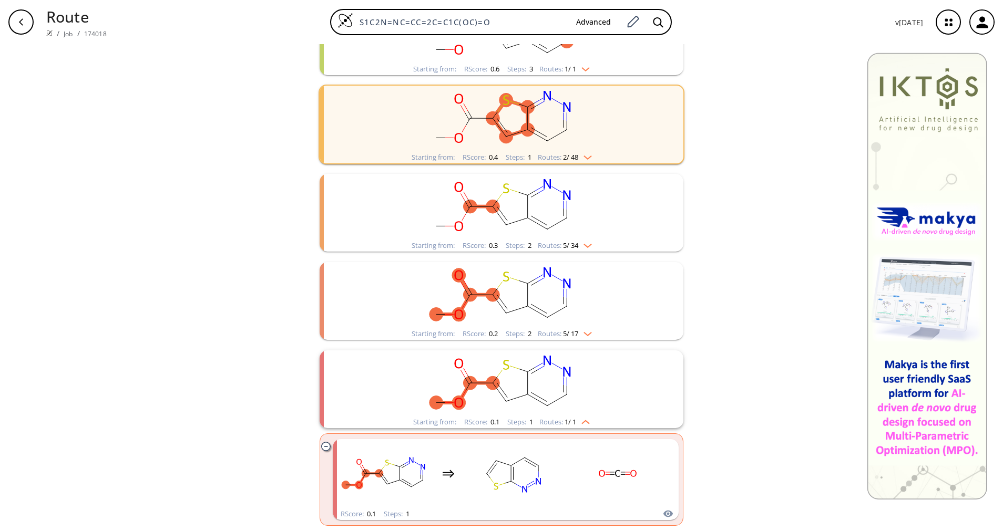
click at [573, 416] on div "clusters" at bounding box center [501, 384] width 273 height 66
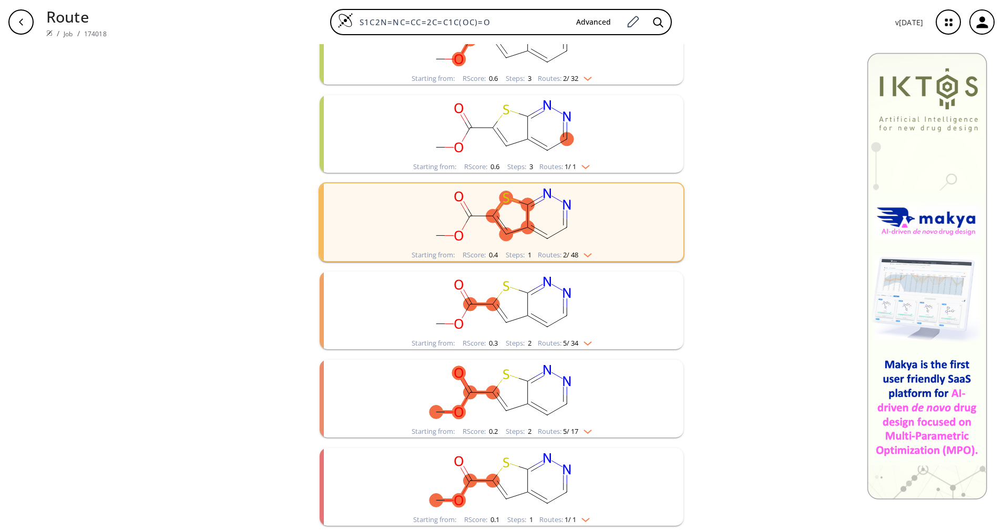
scroll to position [524, 0]
click at [579, 163] on img "clusters" at bounding box center [583, 165] width 14 height 8
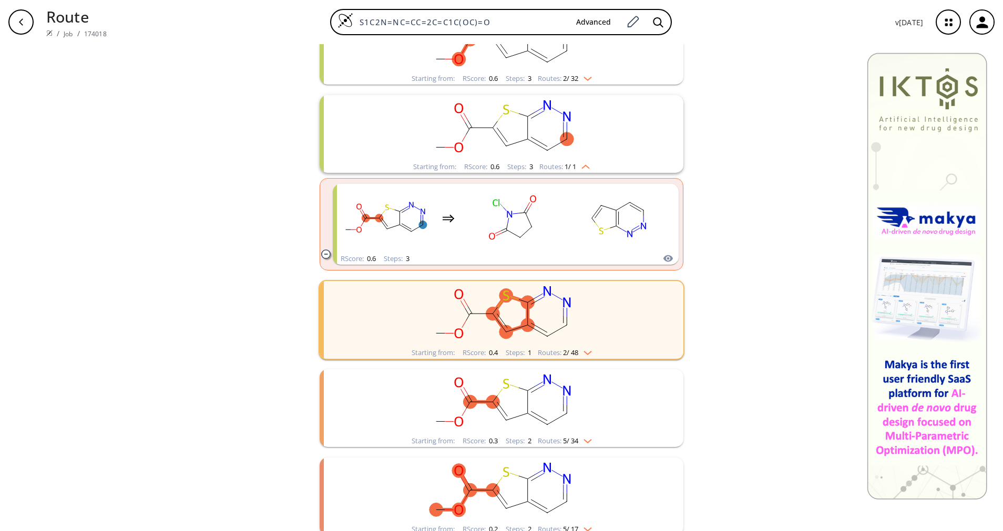
click at [579, 163] on img "clusters" at bounding box center [583, 165] width 14 height 8
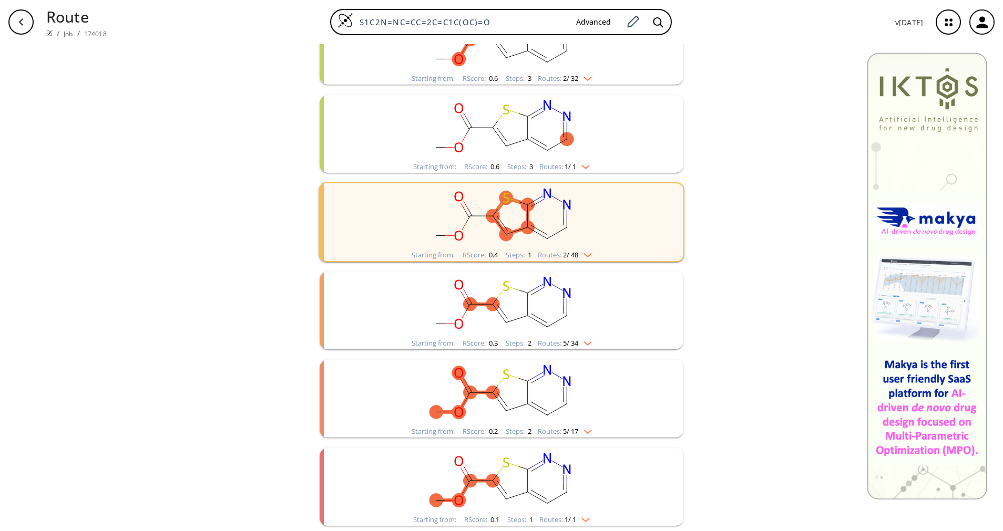
scroll to position [445, 0]
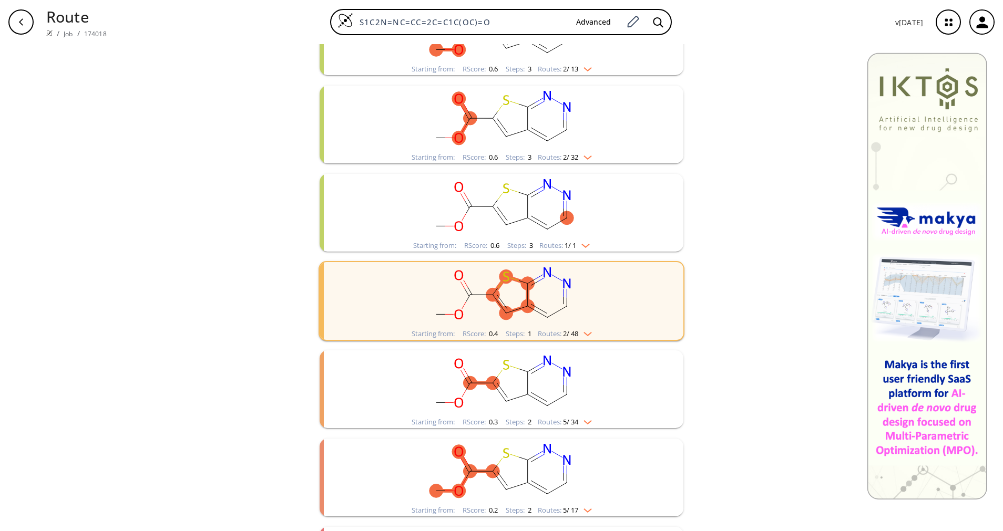
click at [579, 163] on li "Starting from: RScore : 0.6 Steps : 3 Routes: 2 / 32" at bounding box center [502, 124] width 364 height 88
click at [580, 154] on img "clusters" at bounding box center [585, 155] width 14 height 8
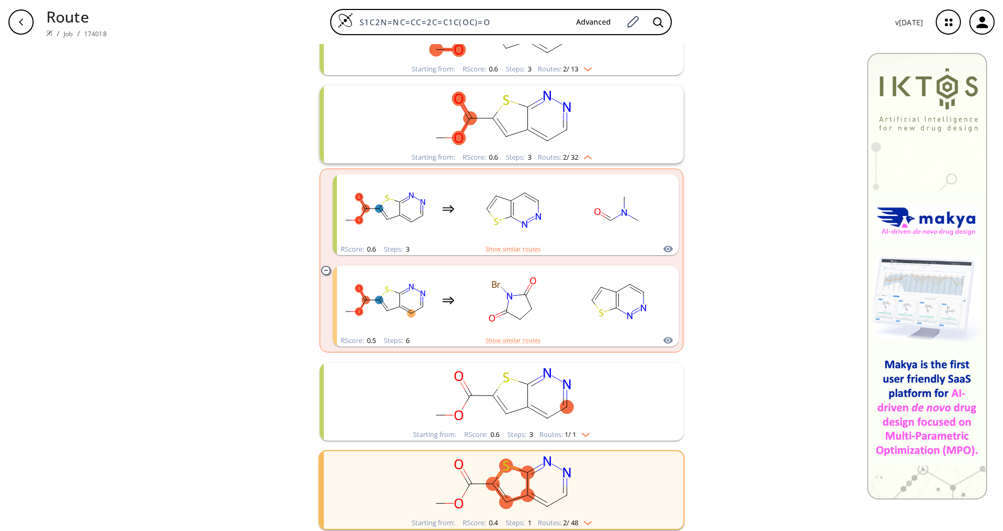
click at [580, 154] on img "clusters" at bounding box center [585, 155] width 14 height 8
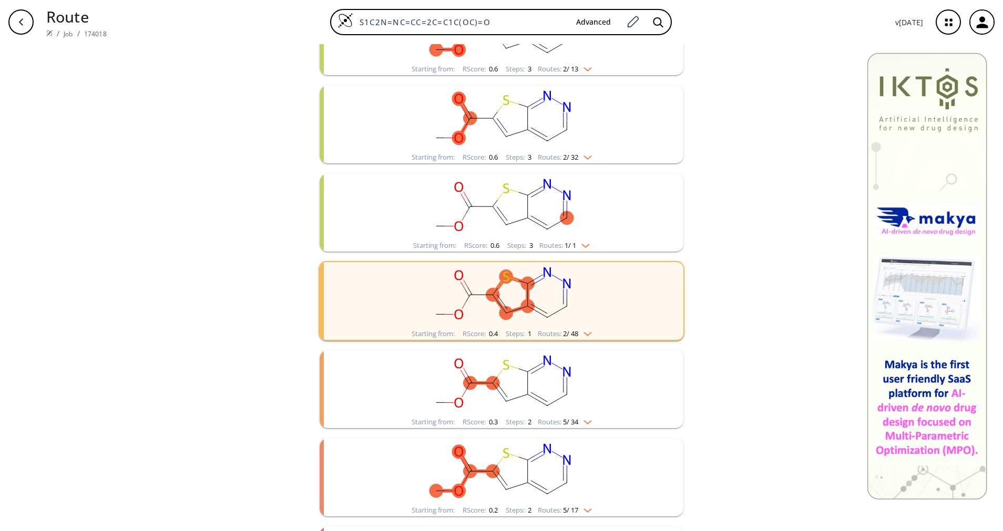
scroll to position [366, 0]
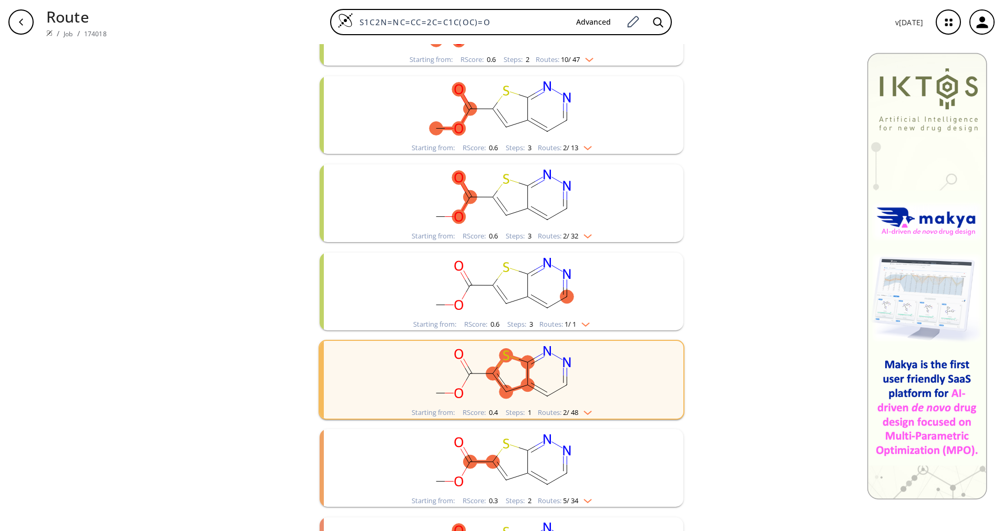
click at [580, 154] on li "Starting from: RScore : 0.6 Steps : 3 Routes: 2 / 13" at bounding box center [502, 115] width 364 height 88
click at [583, 145] on img "clusters" at bounding box center [585, 146] width 14 height 8
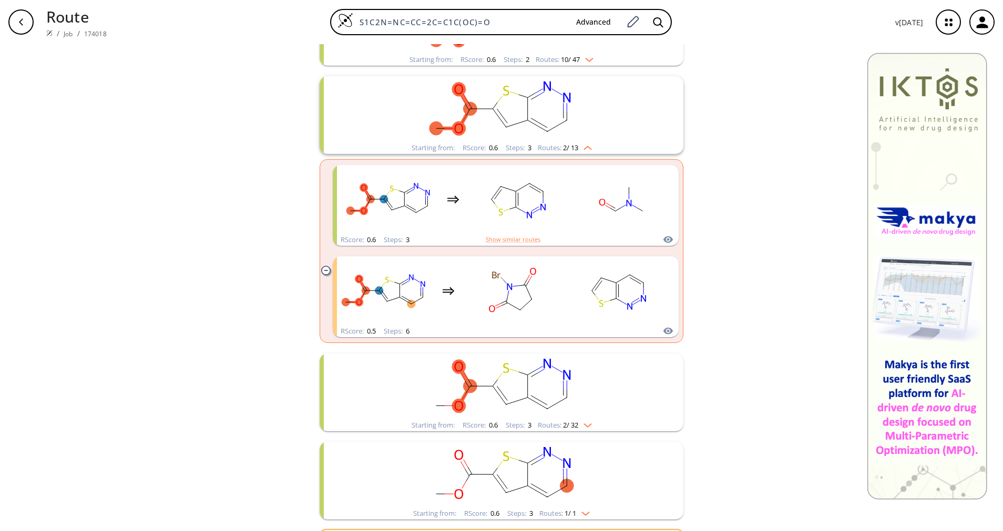
click at [583, 145] on img "clusters" at bounding box center [585, 146] width 14 height 8
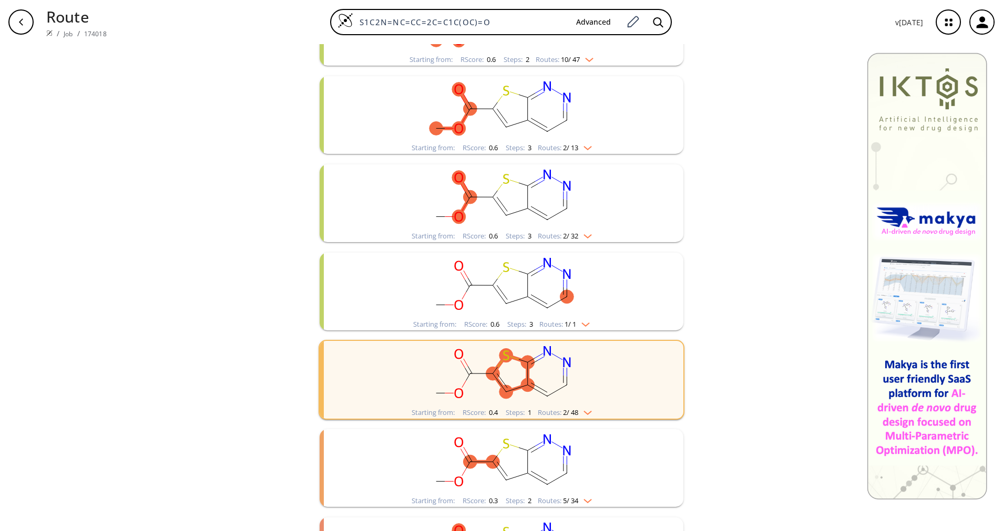
scroll to position [288, 0]
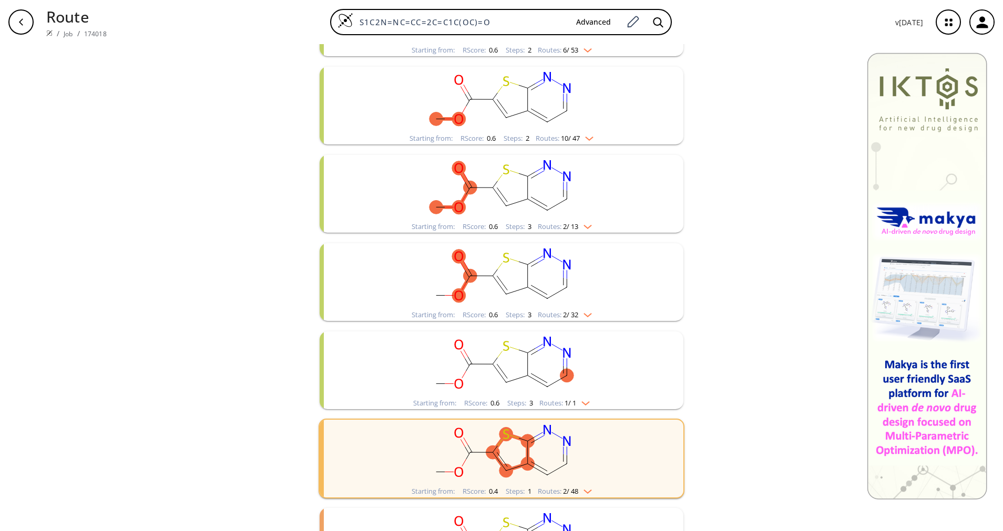
click at [583, 145] on li "Starting from: RScore : 0.6 Steps : 2 Routes: 10 / 47" at bounding box center [502, 106] width 364 height 88
click at [585, 139] on img "clusters" at bounding box center [587, 136] width 14 height 8
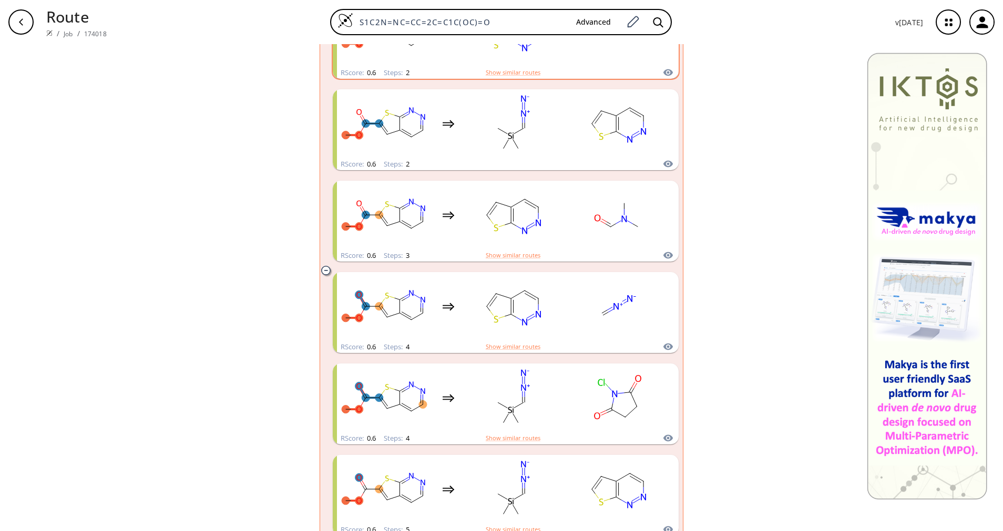
scroll to position [130, 0]
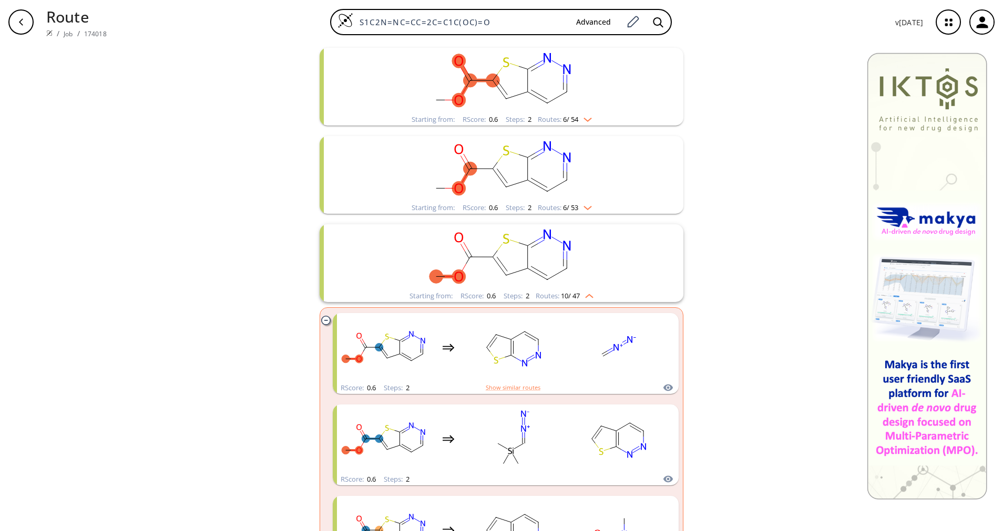
click at [576, 289] on rect "clusters" at bounding box center [501, 257] width 273 height 66
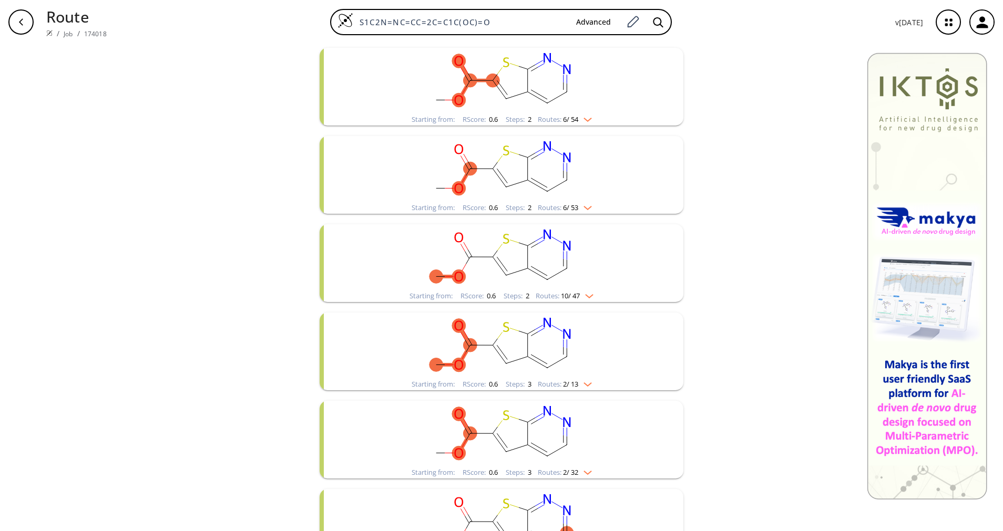
click at [582, 208] on img "clusters" at bounding box center [585, 206] width 14 height 8
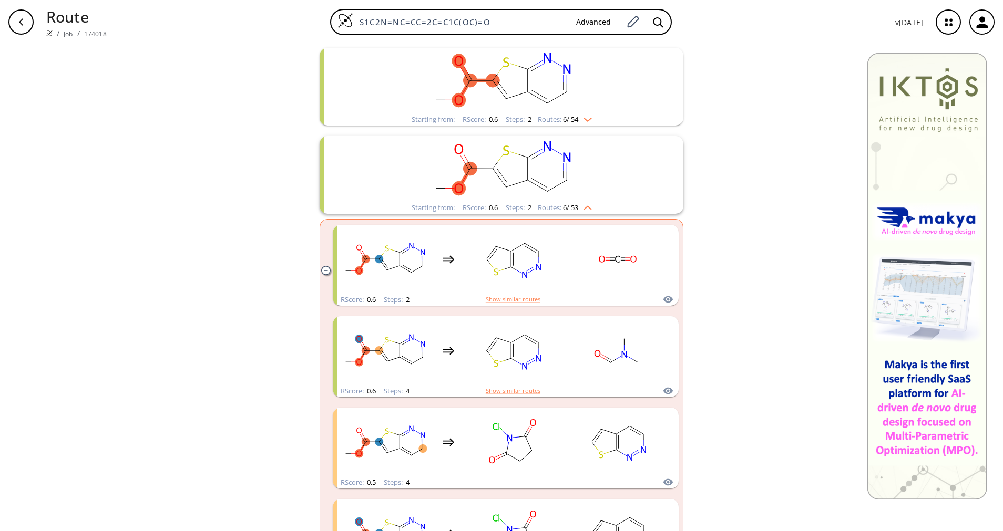
click at [582, 208] on img "clusters" at bounding box center [585, 206] width 14 height 8
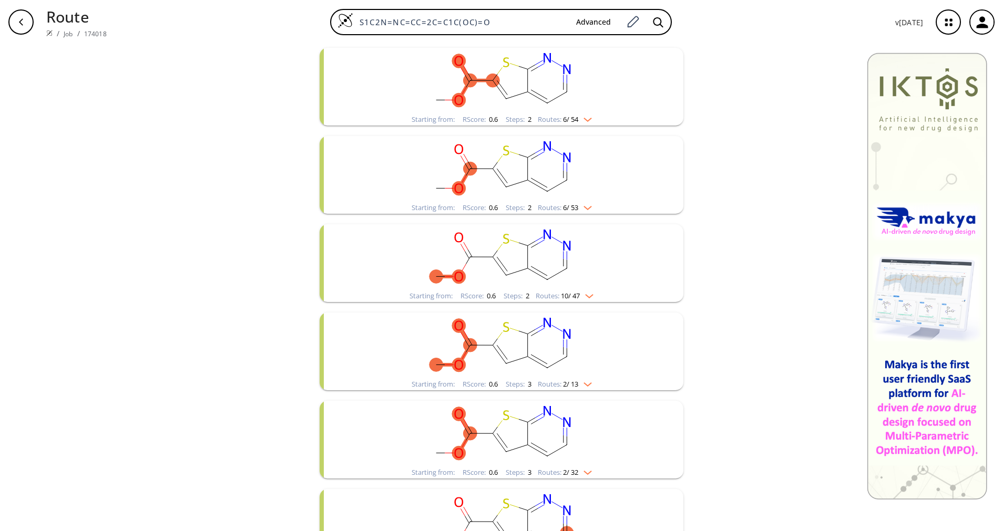
click at [586, 122] on div "Routes: 6 / 54" at bounding box center [565, 119] width 54 height 7
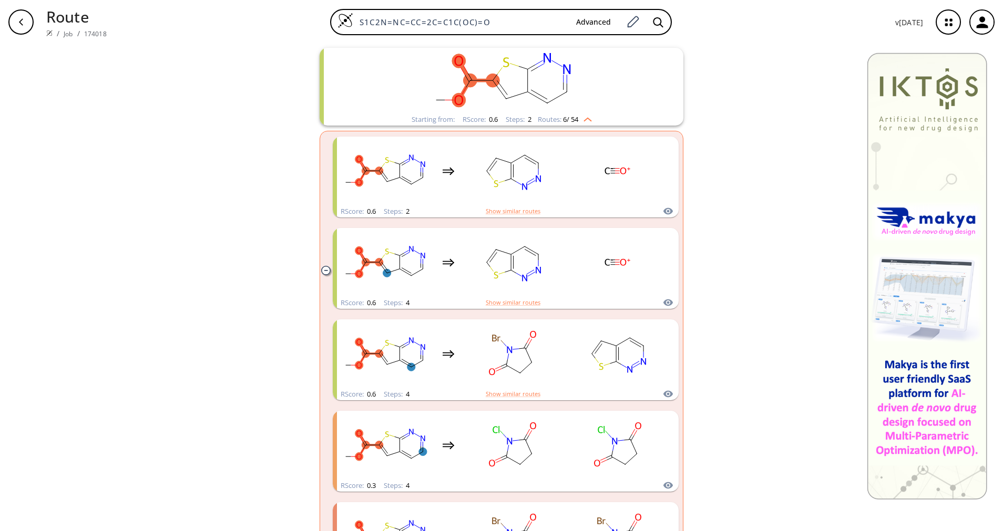
click at [586, 122] on div "Routes: 6 / 54" at bounding box center [565, 119] width 54 height 7
